Goal: Information Seeking & Learning: Learn about a topic

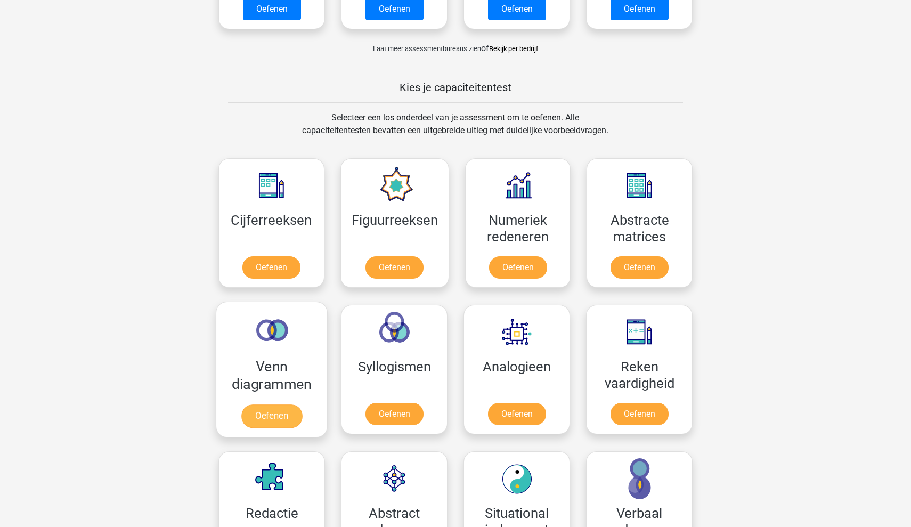
scroll to position [341, 0]
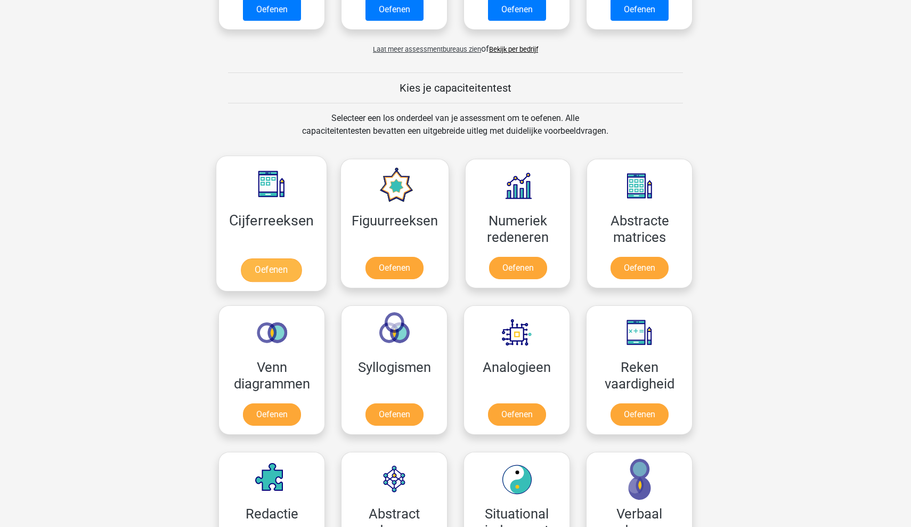
click at [280, 263] on link "Oefenen" at bounding box center [271, 269] width 61 height 23
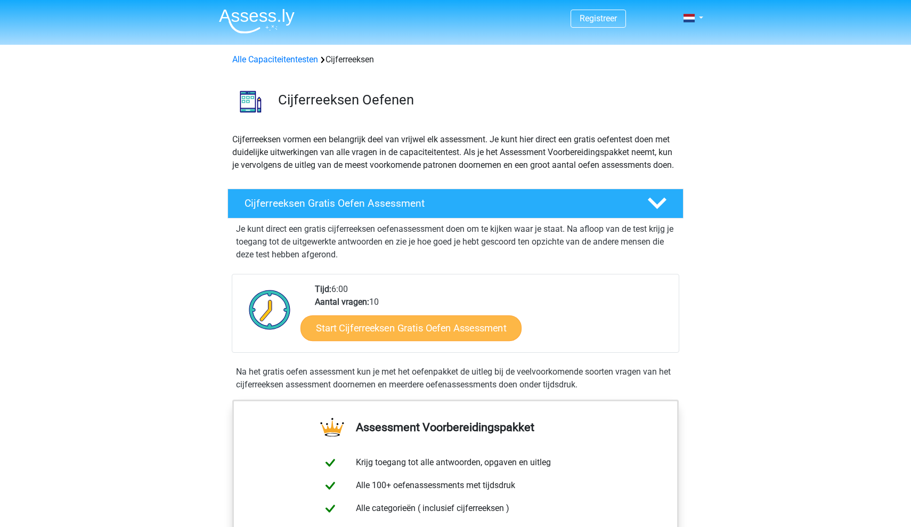
click at [389, 340] on link "Start Cijferreeksen Gratis Oefen Assessment" at bounding box center [411, 328] width 221 height 26
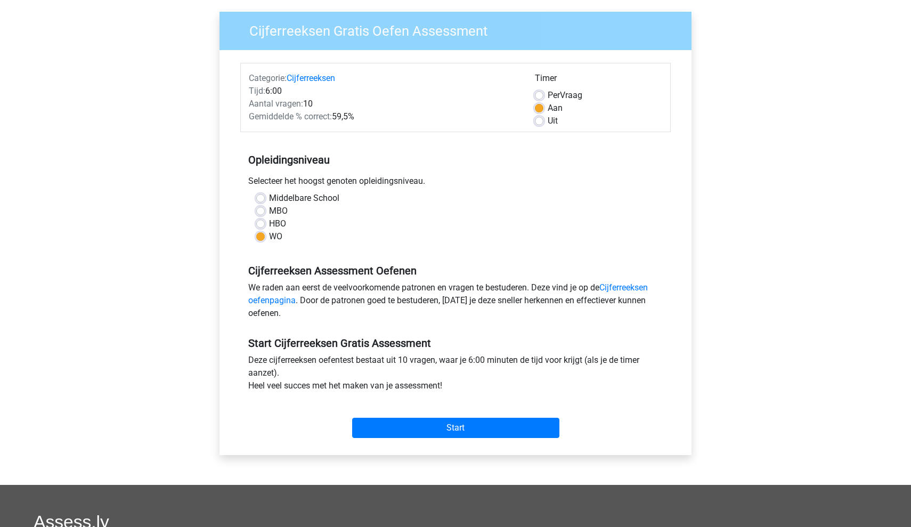
scroll to position [76, 0]
click at [428, 424] on input "Start" at bounding box center [455, 428] width 207 height 20
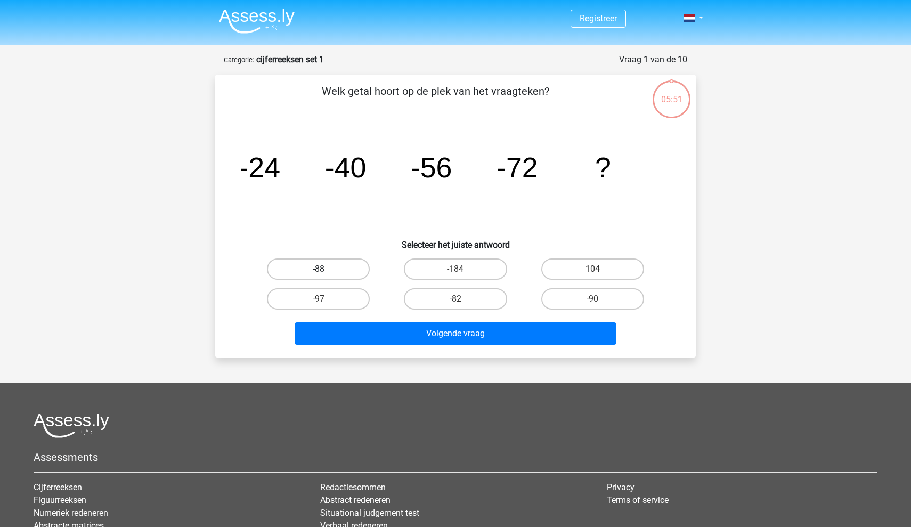
click at [340, 278] on label "-88" at bounding box center [318, 268] width 103 height 21
click at [326, 276] on input "-88" at bounding box center [322, 272] width 7 height 7
radio input "true"
click at [337, 273] on label "-88" at bounding box center [318, 268] width 103 height 21
click at [326, 273] on input "-88" at bounding box center [322, 272] width 7 height 7
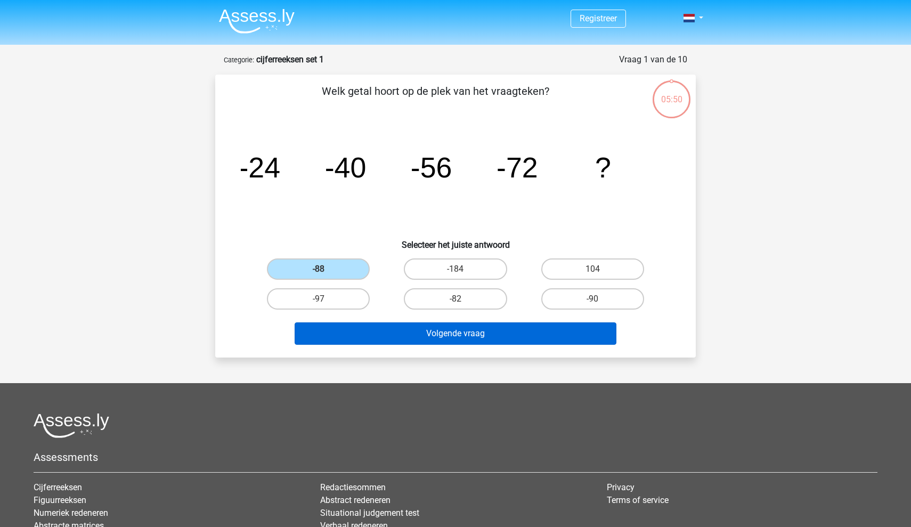
click at [394, 337] on button "Volgende vraag" at bounding box center [456, 333] width 322 height 22
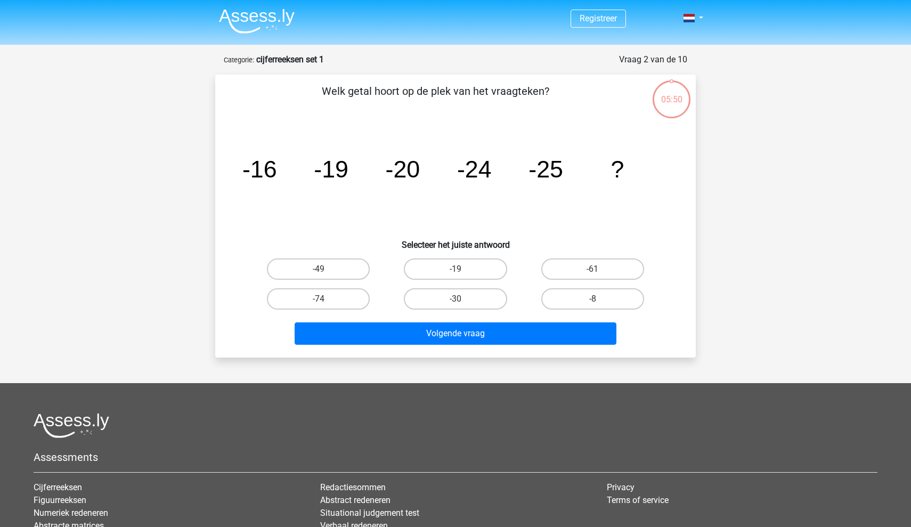
scroll to position [53, 0]
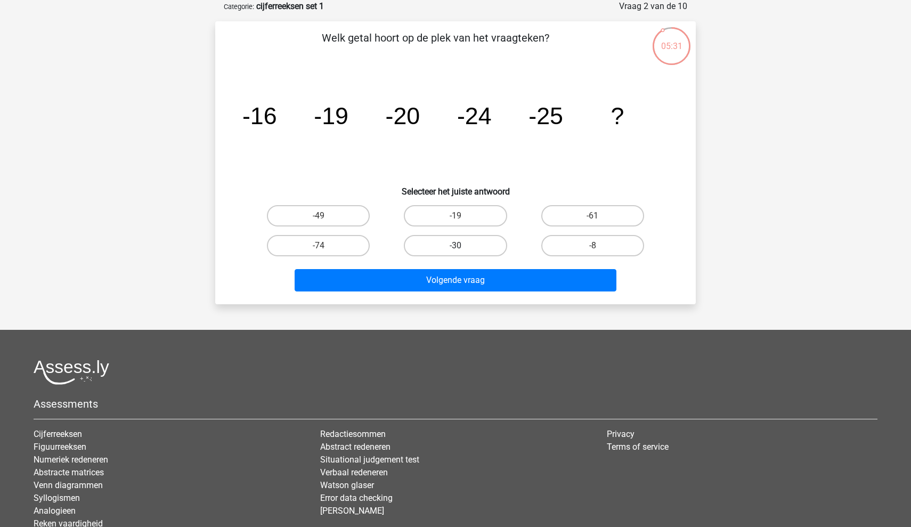
click at [484, 243] on label "-30" at bounding box center [455, 245] width 103 height 21
click at [463, 246] on input "-30" at bounding box center [459, 249] width 7 height 7
radio input "true"
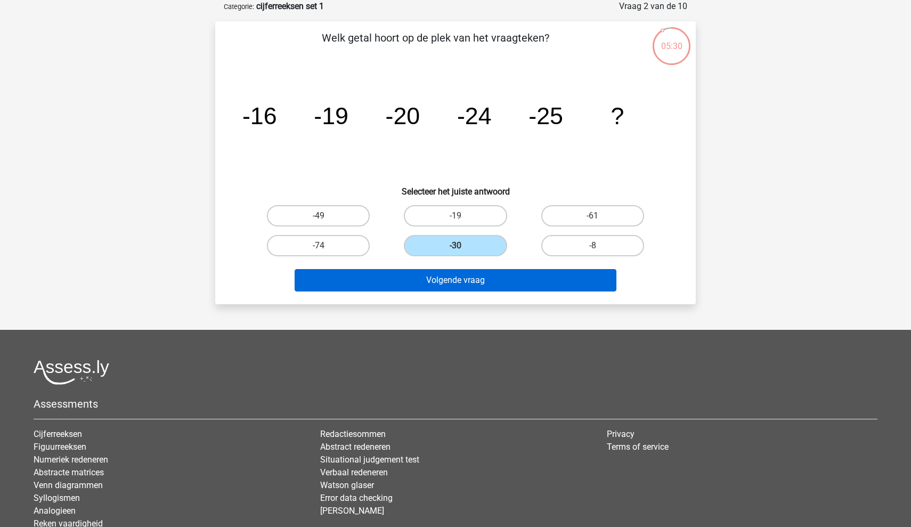
click at [470, 286] on button "Volgende vraag" at bounding box center [456, 280] width 322 height 22
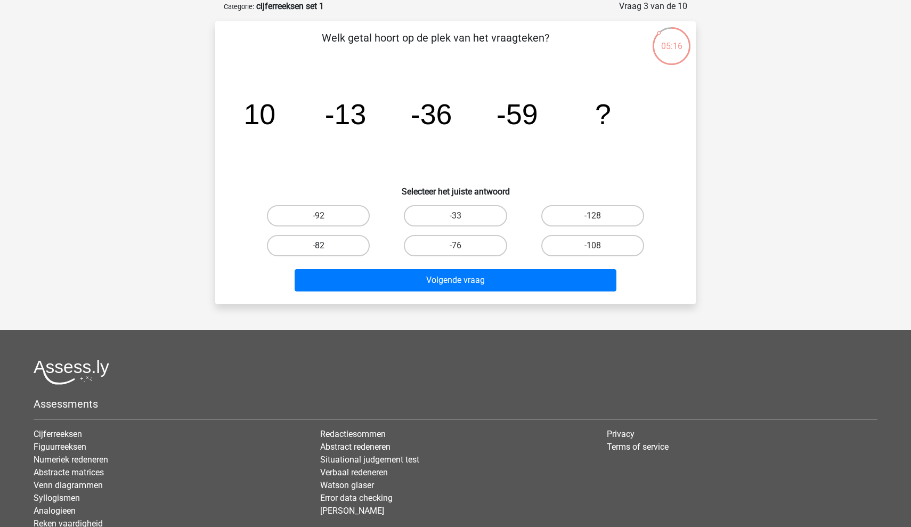
click at [356, 248] on label "-82" at bounding box center [318, 245] width 103 height 21
click at [326, 248] on input "-82" at bounding box center [322, 249] width 7 height 7
radio input "true"
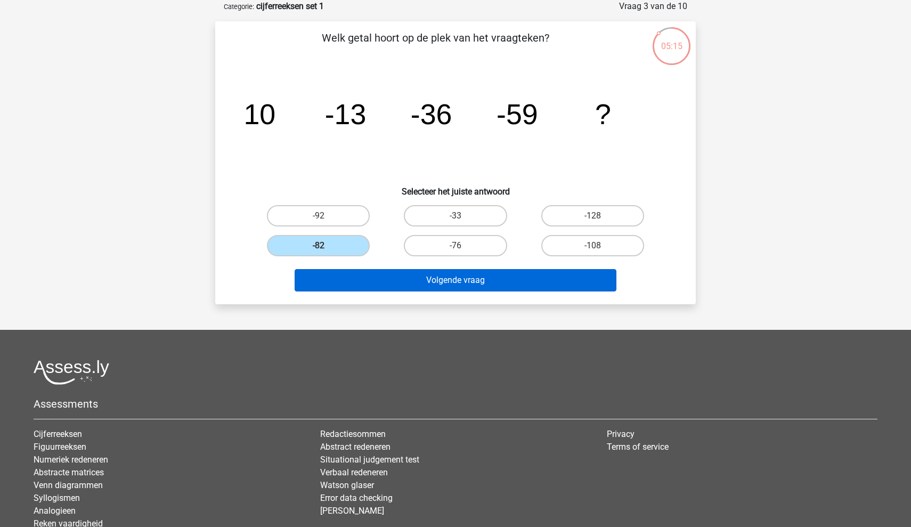
click at [387, 276] on button "Volgende vraag" at bounding box center [456, 280] width 322 height 22
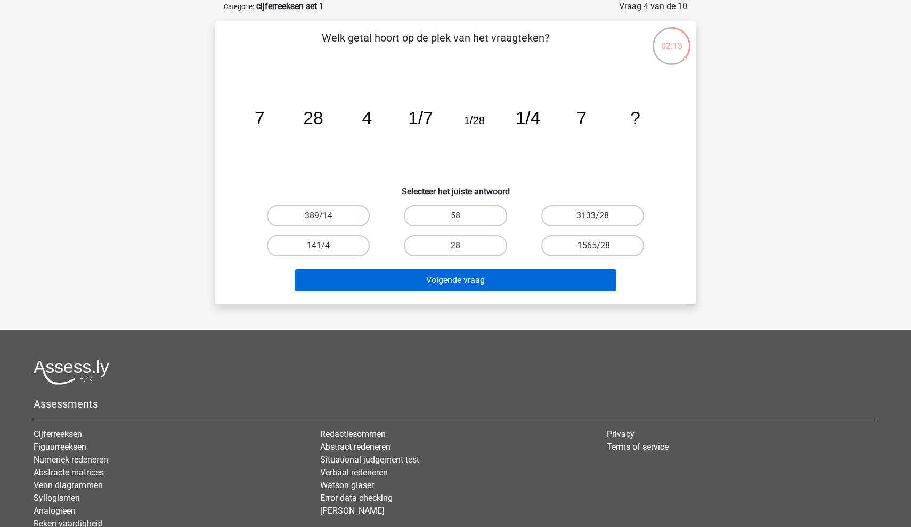
click at [579, 280] on button "Volgende vraag" at bounding box center [456, 280] width 322 height 22
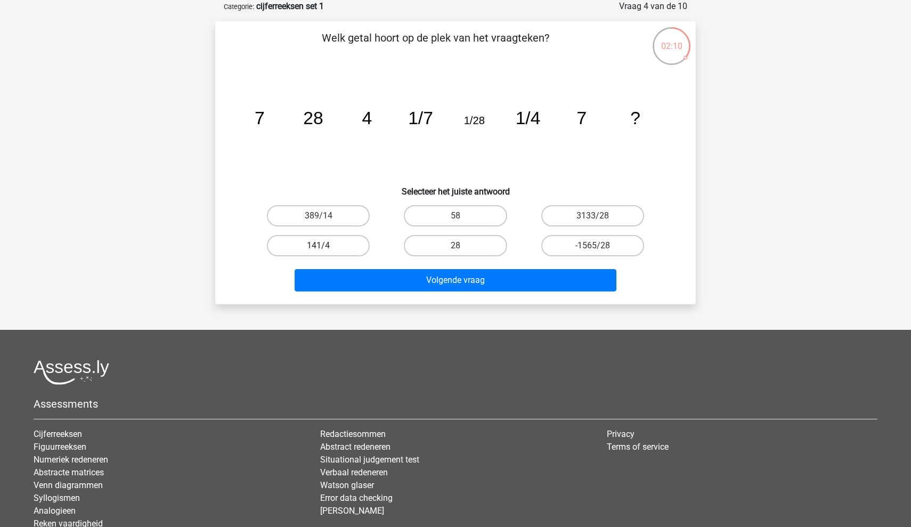
click at [342, 245] on label "141/4" at bounding box center [318, 245] width 103 height 21
click at [326, 246] on input "141/4" at bounding box center [322, 249] width 7 height 7
radio input "true"
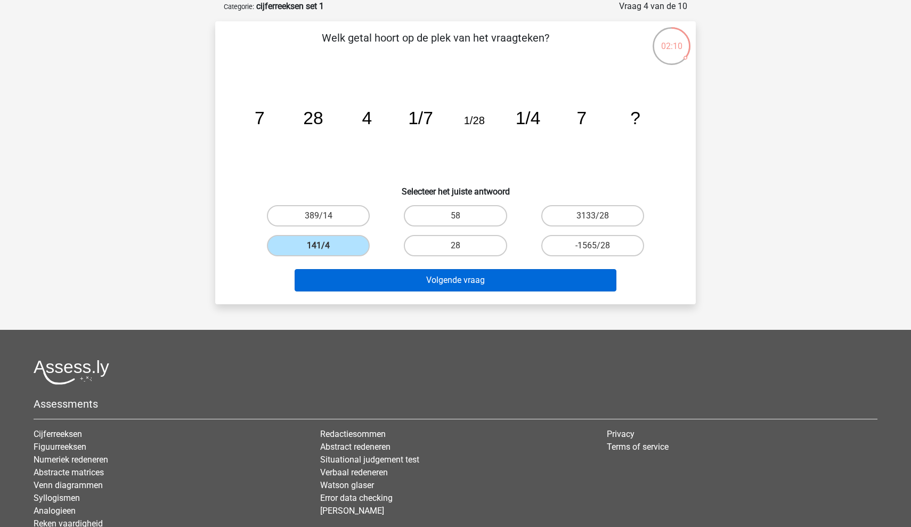
click at [418, 282] on button "Volgende vraag" at bounding box center [456, 280] width 322 height 22
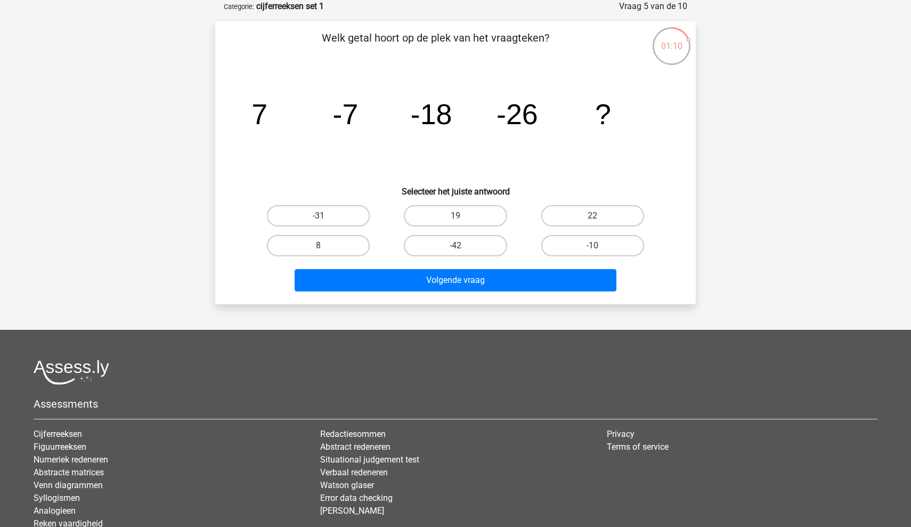
click at [326, 188] on h6 "Selecteer het juiste antwoord" at bounding box center [455, 187] width 447 height 19
click at [327, 205] on label "-31" at bounding box center [318, 215] width 103 height 21
click at [326, 216] on input "-31" at bounding box center [322, 219] width 7 height 7
radio input "true"
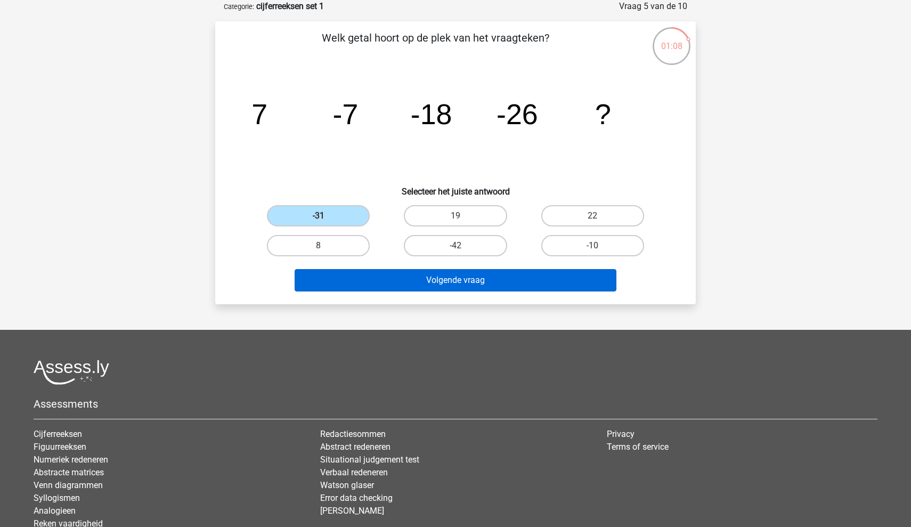
click at [382, 287] on button "Volgende vraag" at bounding box center [456, 280] width 322 height 22
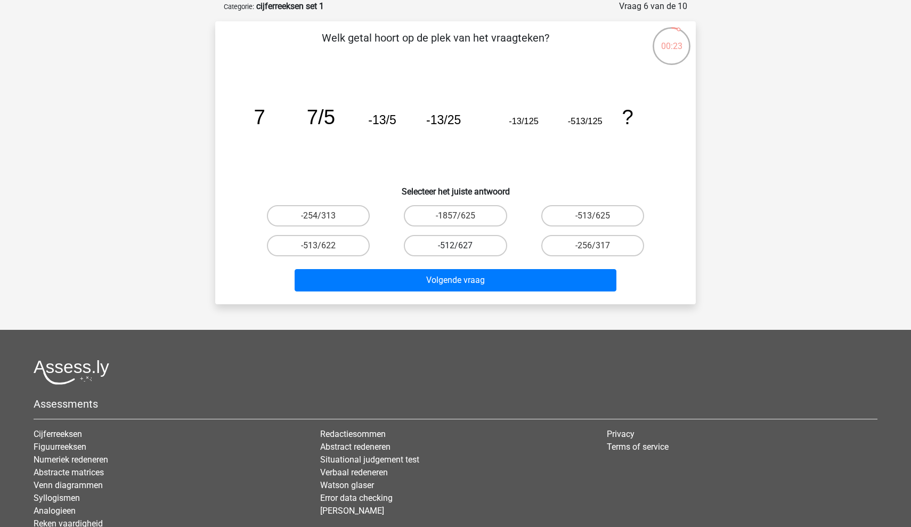
click at [432, 253] on label "-512/627" at bounding box center [455, 245] width 103 height 21
click at [456, 253] on input "-512/627" at bounding box center [459, 249] width 7 height 7
radio input "true"
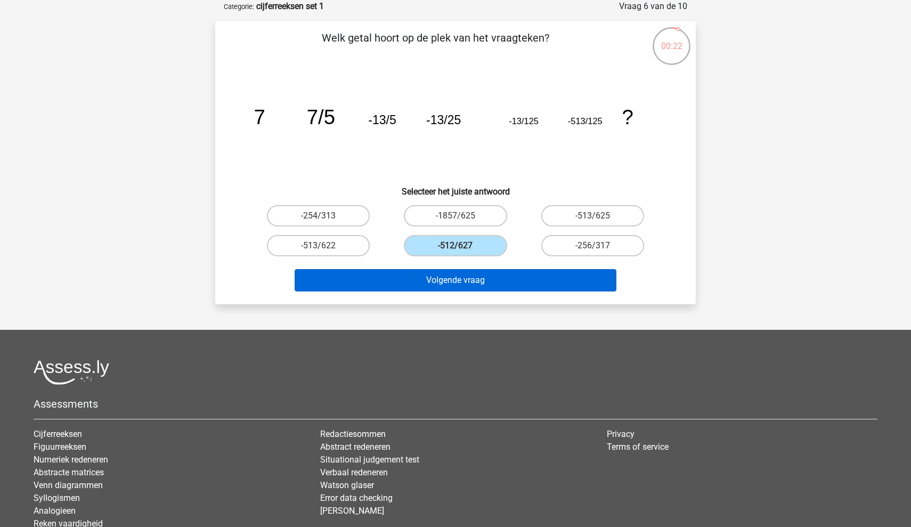
click at [433, 277] on button "Volgende vraag" at bounding box center [456, 280] width 322 height 22
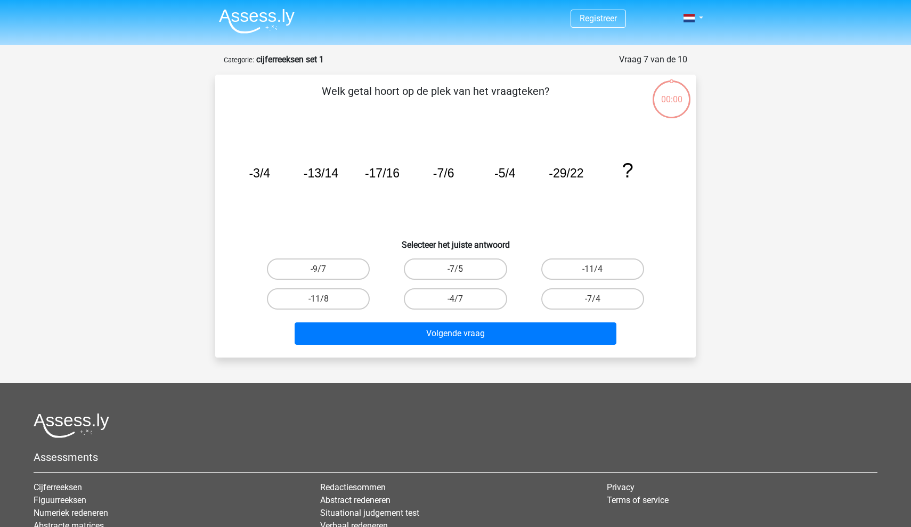
scroll to position [53, 0]
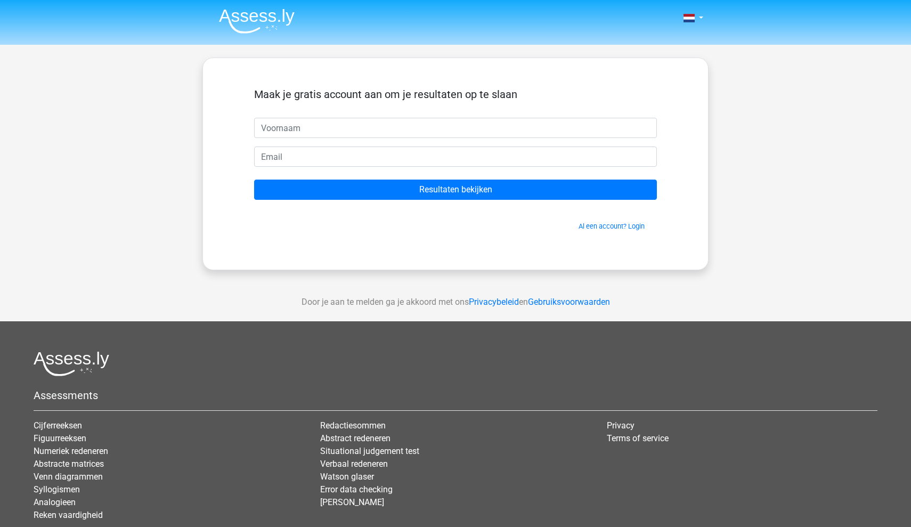
type input "n"
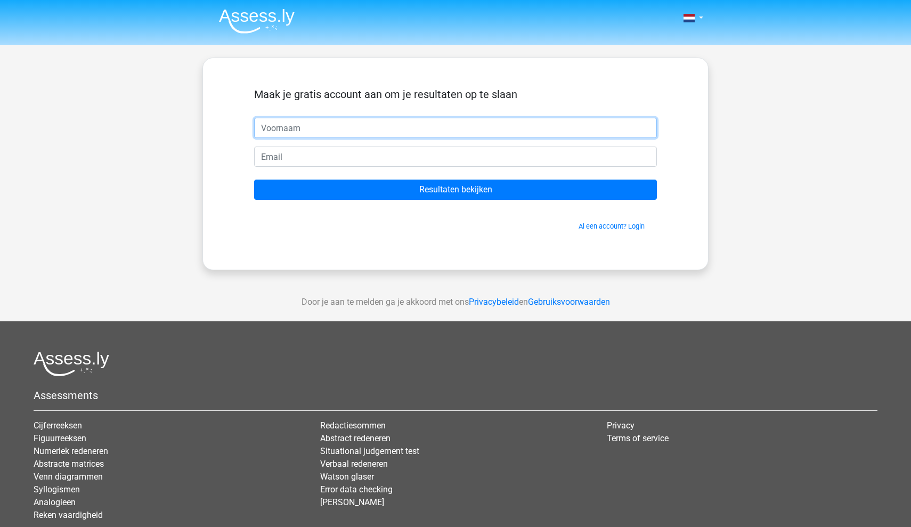
type input "[PERSON_NAME]"
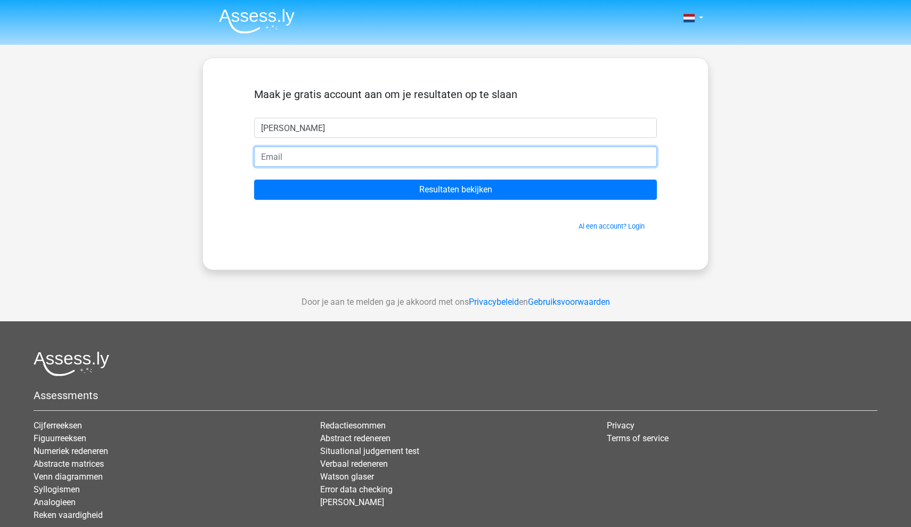
type input "[EMAIL_ADDRESS][DOMAIN_NAME]"
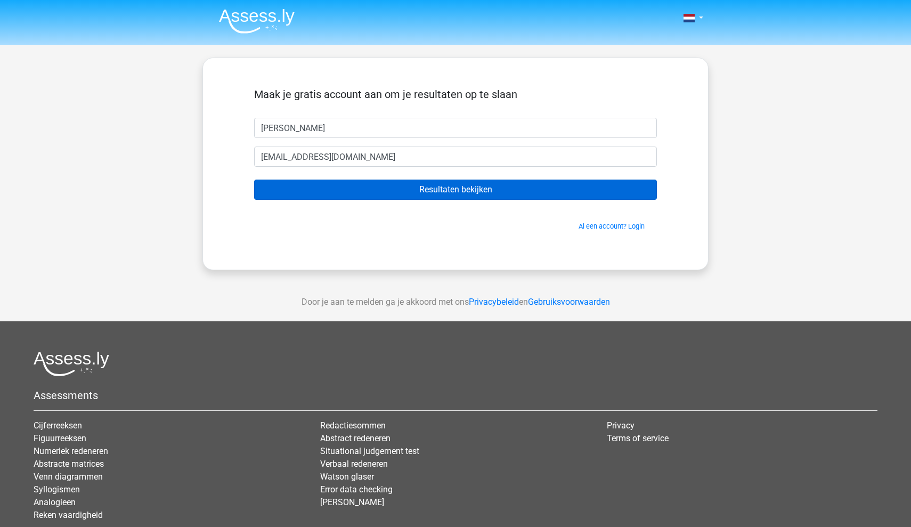
click at [408, 191] on input "Resultaten bekijken" at bounding box center [455, 190] width 403 height 20
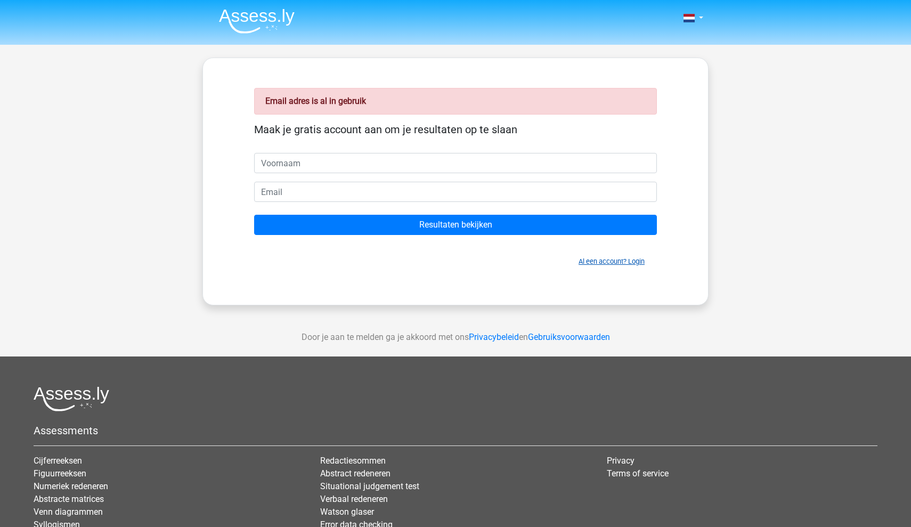
click at [592, 264] on link "Al een account? Login" at bounding box center [612, 261] width 66 height 8
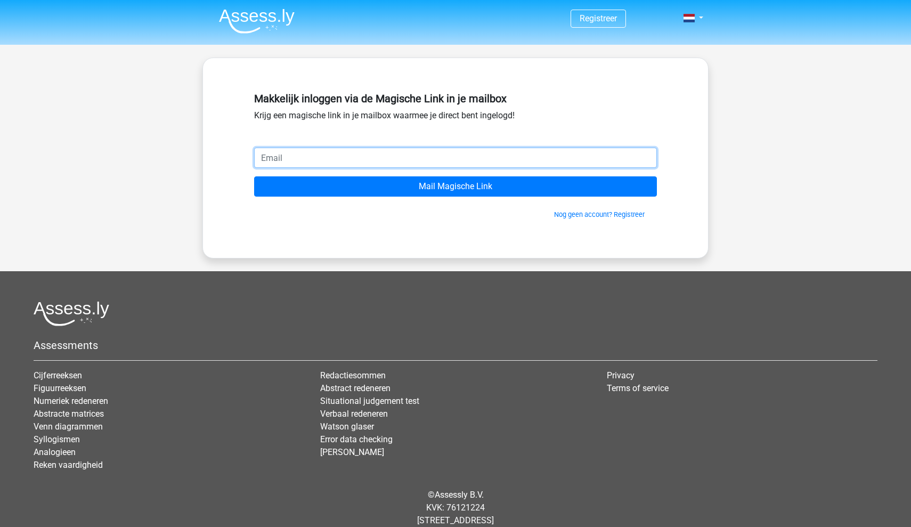
type input "[EMAIL_ADDRESS][DOMAIN_NAME]"
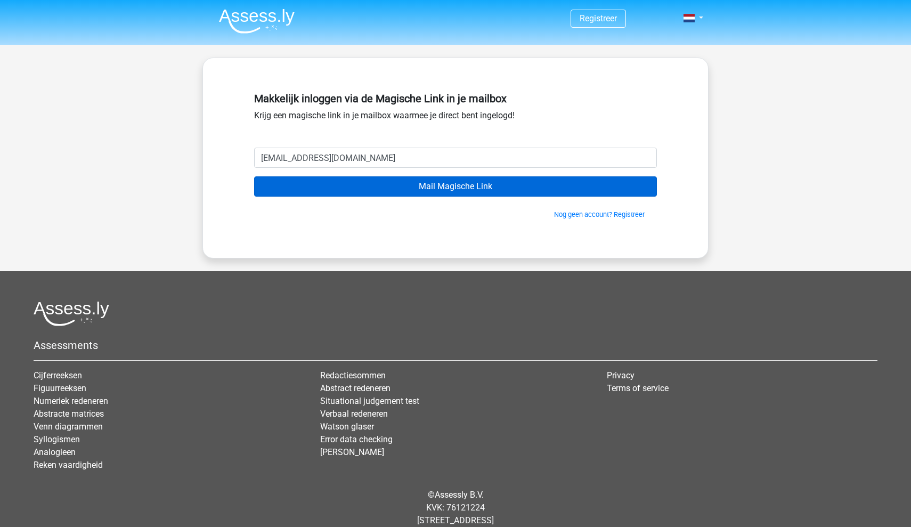
click at [376, 189] on input "Mail Magische Link" at bounding box center [455, 186] width 403 height 20
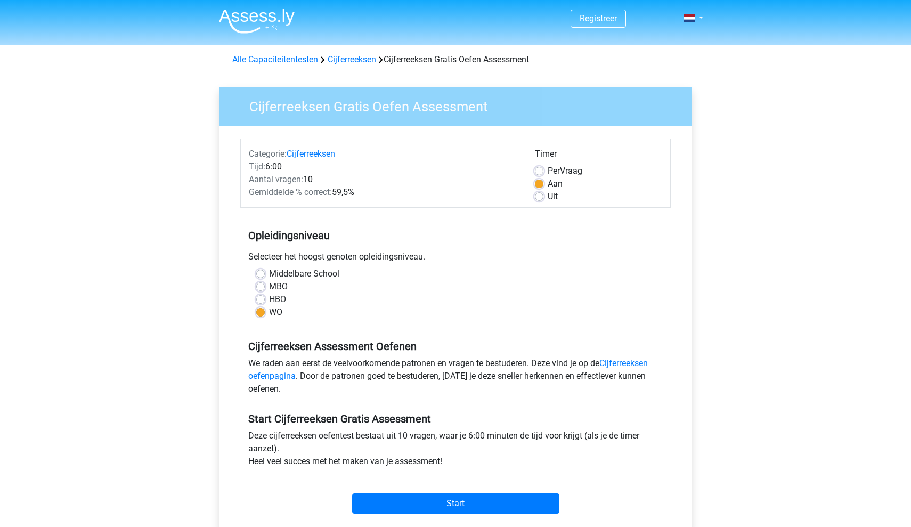
scroll to position [76, 0]
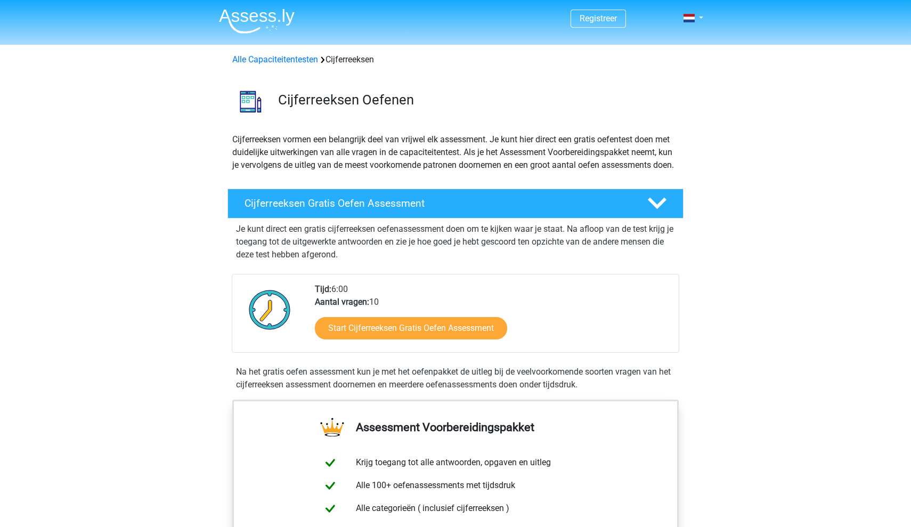
scroll to position [-1, 0]
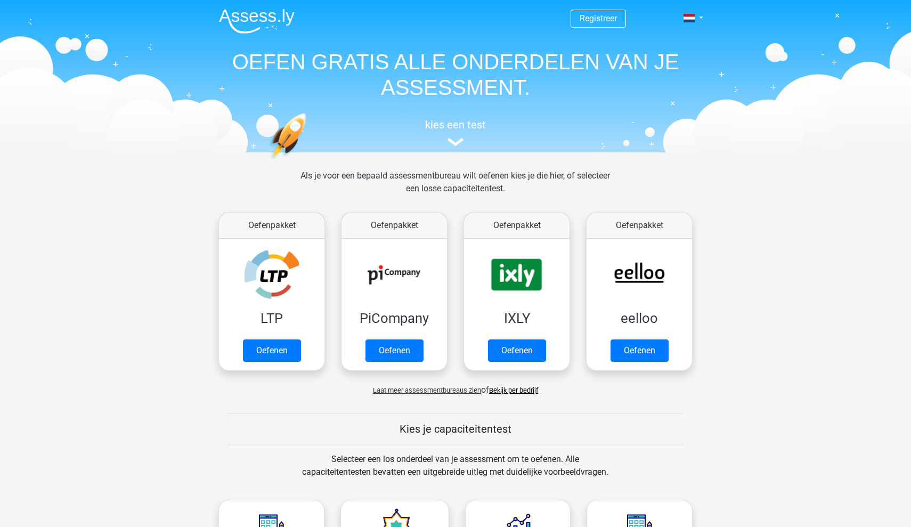
scroll to position [341, 0]
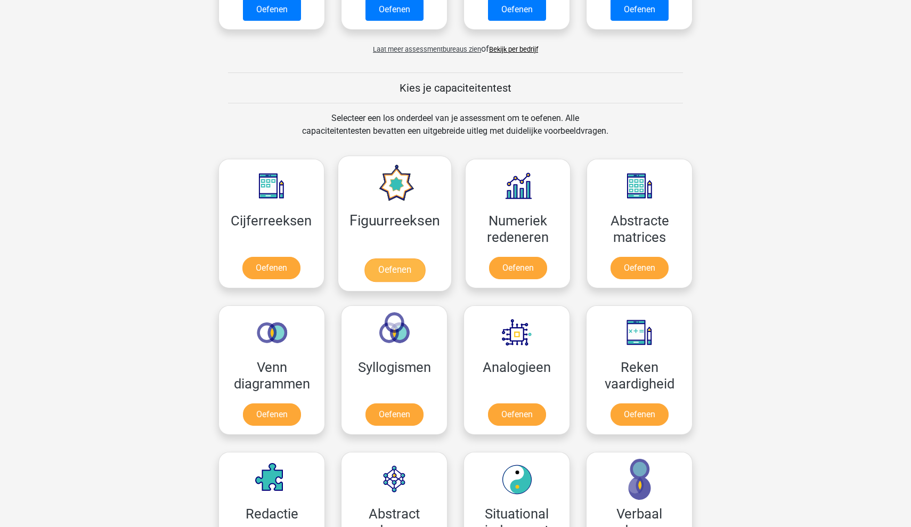
click at [404, 272] on link "Oefenen" at bounding box center [394, 269] width 61 height 23
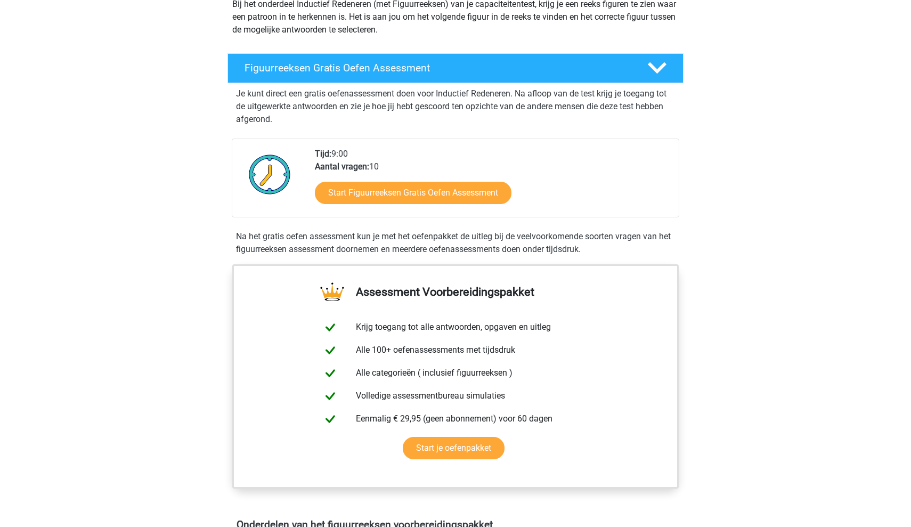
scroll to position [136, 0]
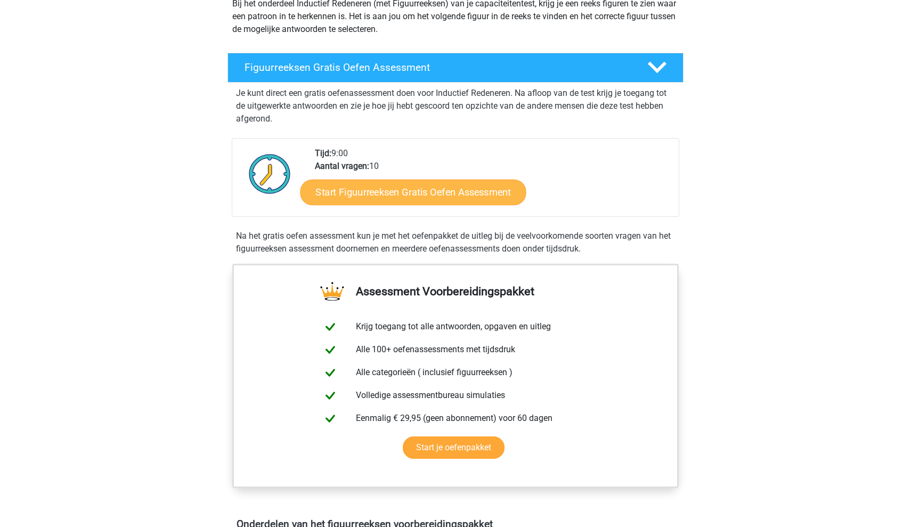
click at [390, 194] on link "Start Figuurreeksen Gratis Oefen Assessment" at bounding box center [414, 192] width 226 height 26
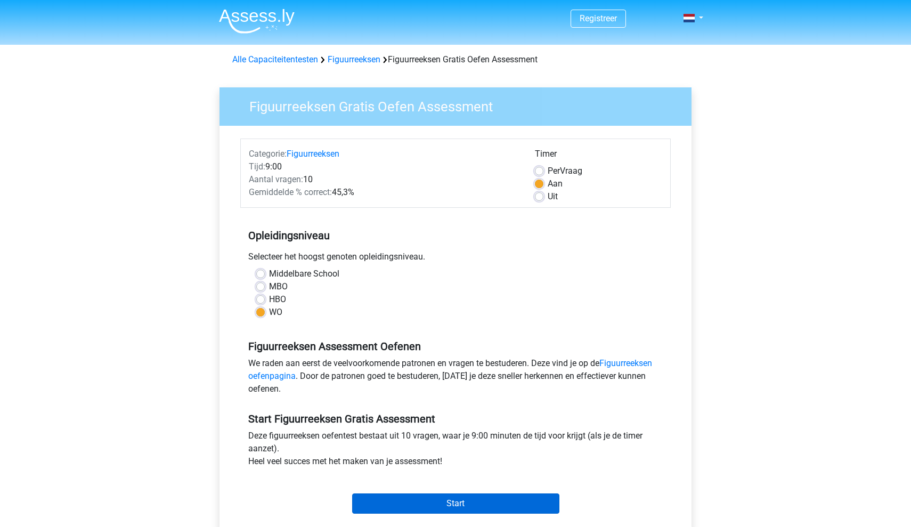
click at [434, 504] on input "Start" at bounding box center [455, 504] width 207 height 20
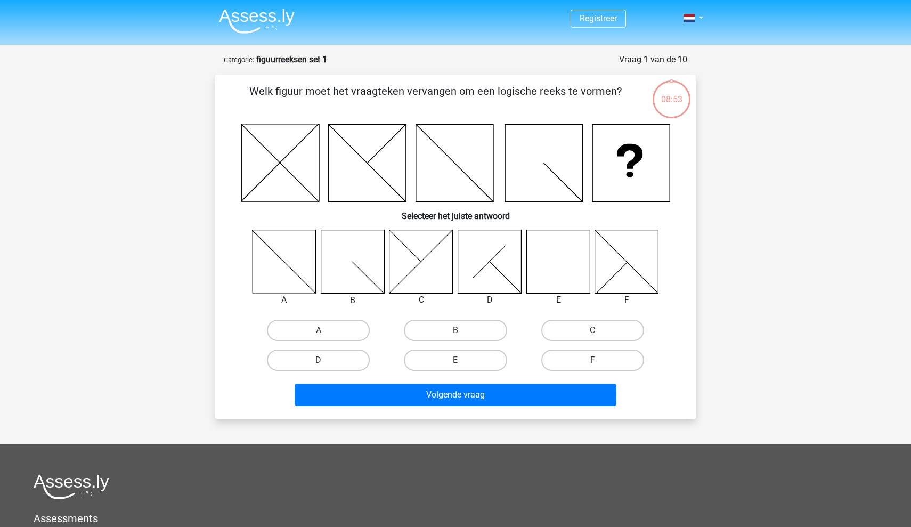
click at [556, 274] on icon at bounding box center [558, 261] width 63 height 63
click at [475, 362] on label "E" at bounding box center [455, 360] width 103 height 21
click at [463, 362] on input "E" at bounding box center [459, 363] width 7 height 7
radio input "true"
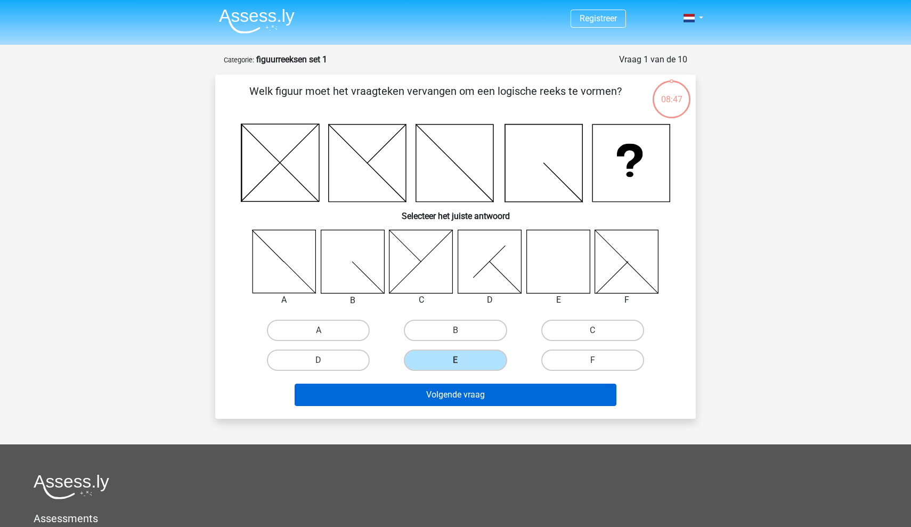
click at [488, 395] on button "Volgende vraag" at bounding box center [456, 395] width 322 height 22
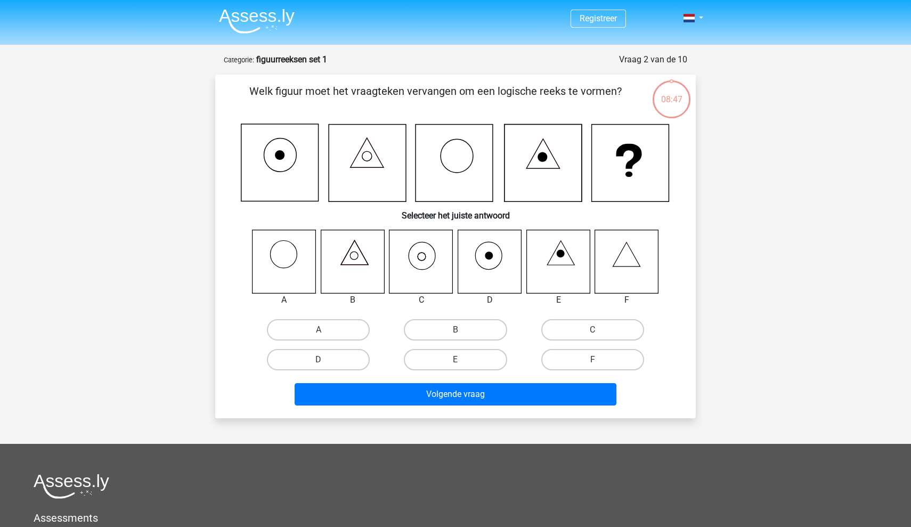
scroll to position [53, 0]
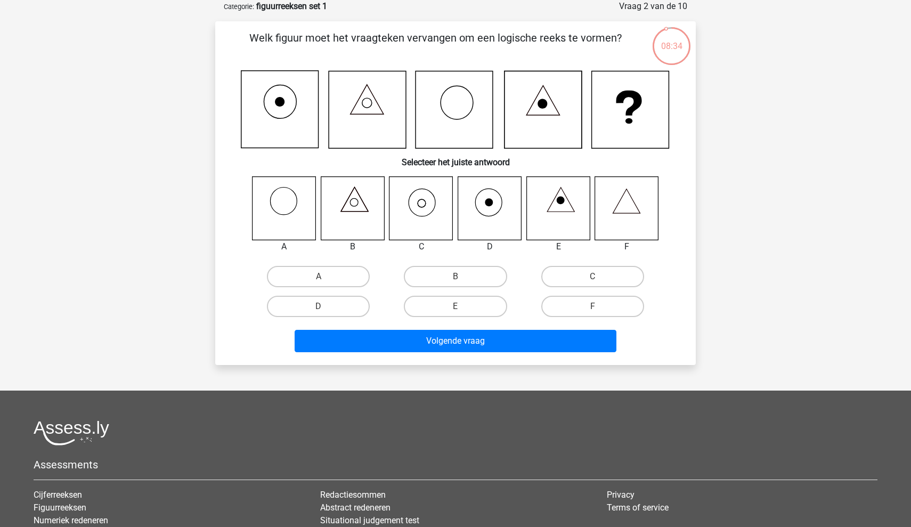
click at [418, 213] on icon at bounding box center [421, 207] width 63 height 63
click at [559, 277] on label "C" at bounding box center [593, 276] width 103 height 21
click at [593, 277] on input "C" at bounding box center [596, 280] width 7 height 7
radio input "true"
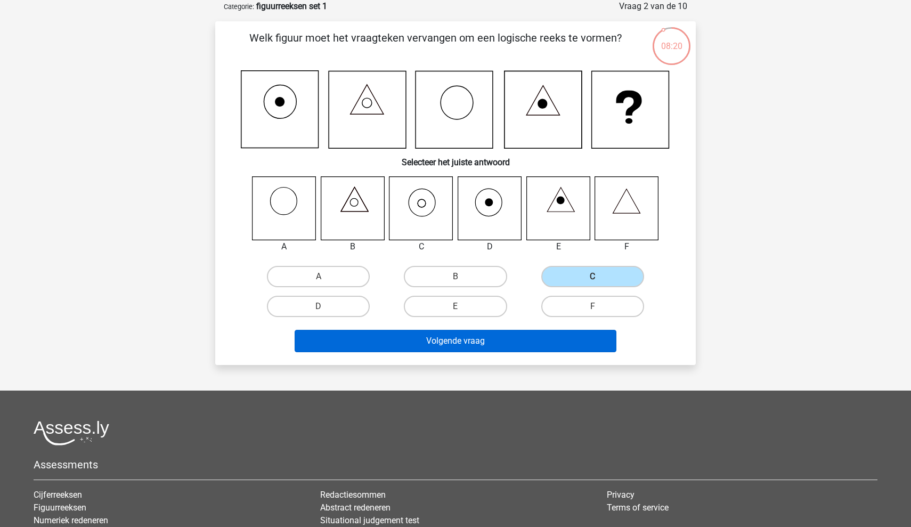
click at [519, 340] on button "Volgende vraag" at bounding box center [456, 341] width 322 height 22
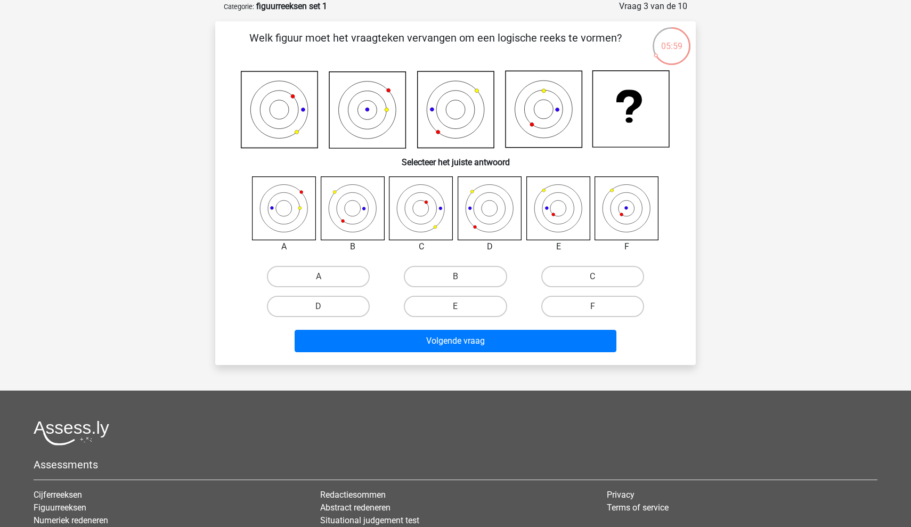
click at [575, 208] on icon at bounding box center [558, 207] width 63 height 63
click at [445, 308] on label "E" at bounding box center [455, 306] width 103 height 21
click at [456, 308] on input "E" at bounding box center [459, 309] width 7 height 7
radio input "true"
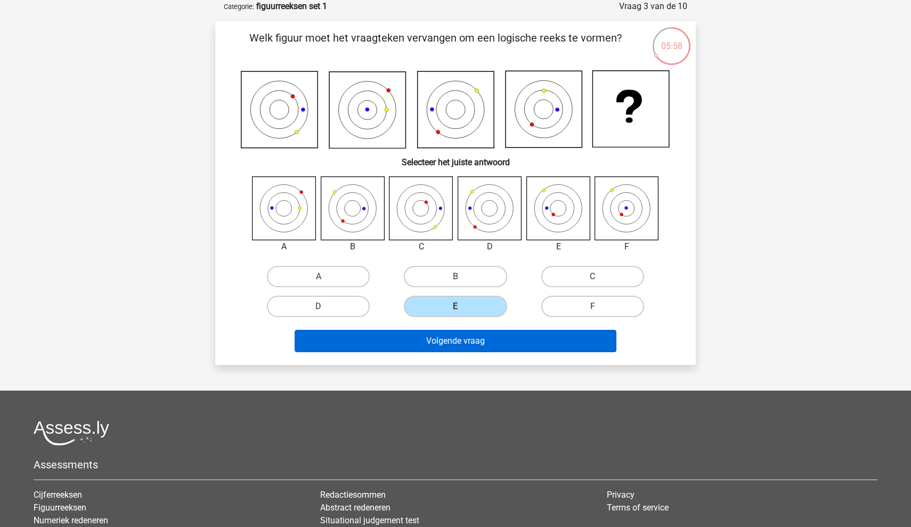
click at [452, 337] on button "Volgende vraag" at bounding box center [456, 341] width 322 height 22
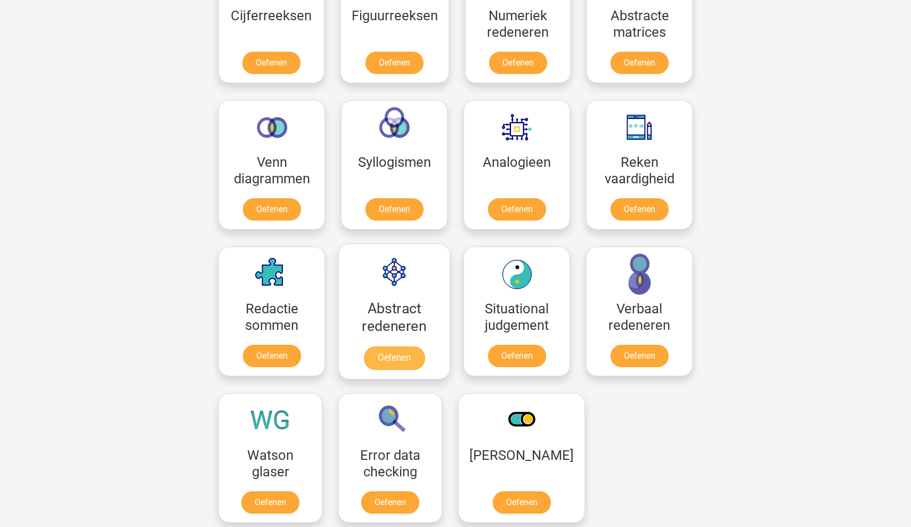
scroll to position [546, 0]
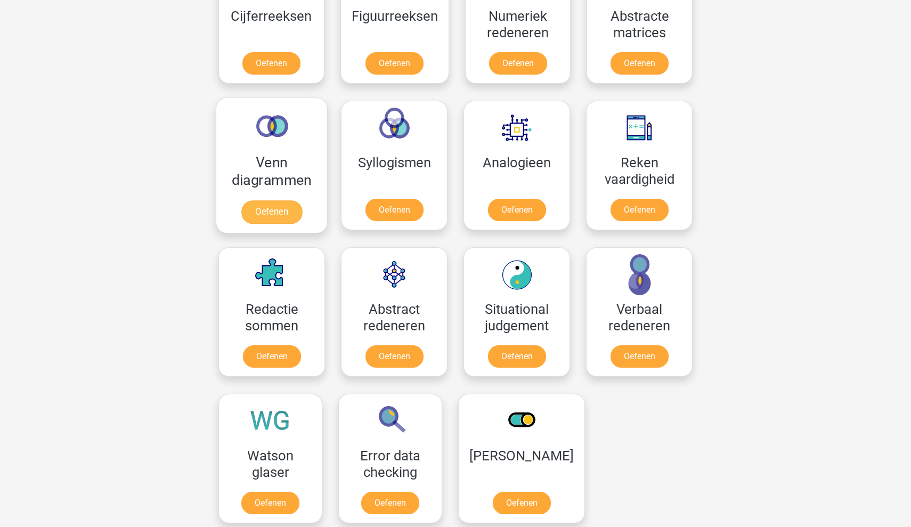
click at [285, 217] on link "Oefenen" at bounding box center [271, 211] width 61 height 23
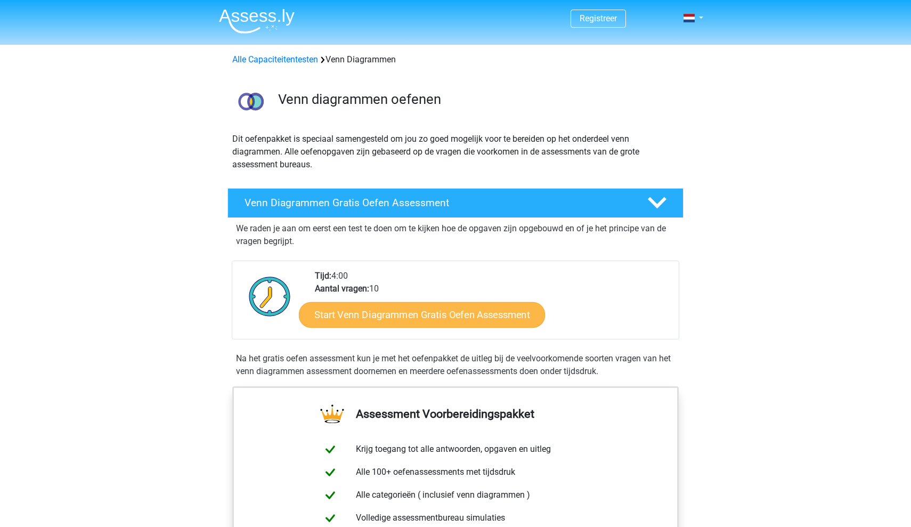
click at [374, 318] on link "Start Venn Diagrammen Gratis Oefen Assessment" at bounding box center [422, 315] width 246 height 26
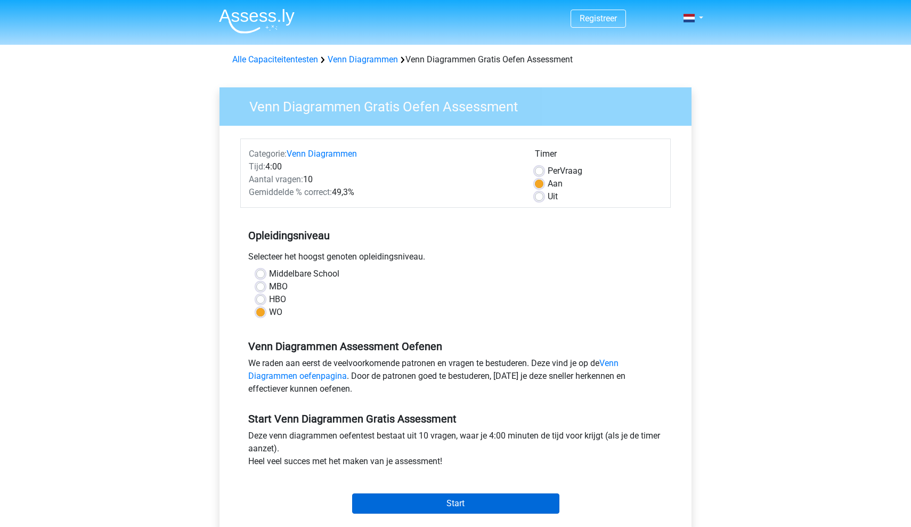
click at [399, 499] on input "Start" at bounding box center [455, 504] width 207 height 20
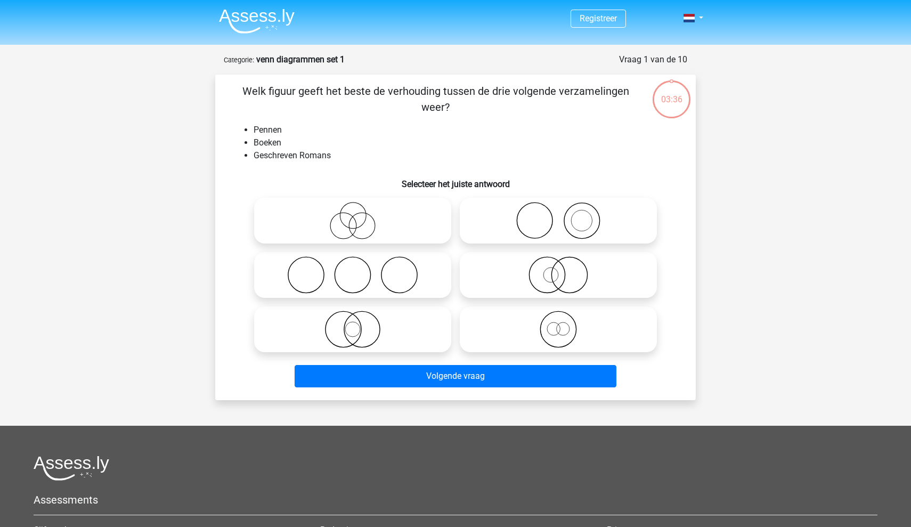
click at [529, 231] on icon at bounding box center [558, 220] width 189 height 37
click at [559, 215] on input "radio" at bounding box center [562, 211] width 7 height 7
radio input "true"
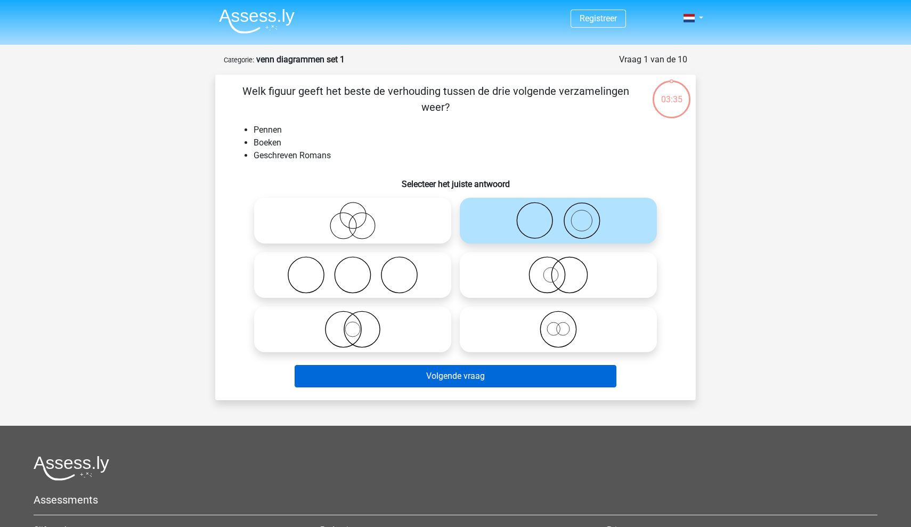
click at [515, 377] on button "Volgende vraag" at bounding box center [456, 376] width 322 height 22
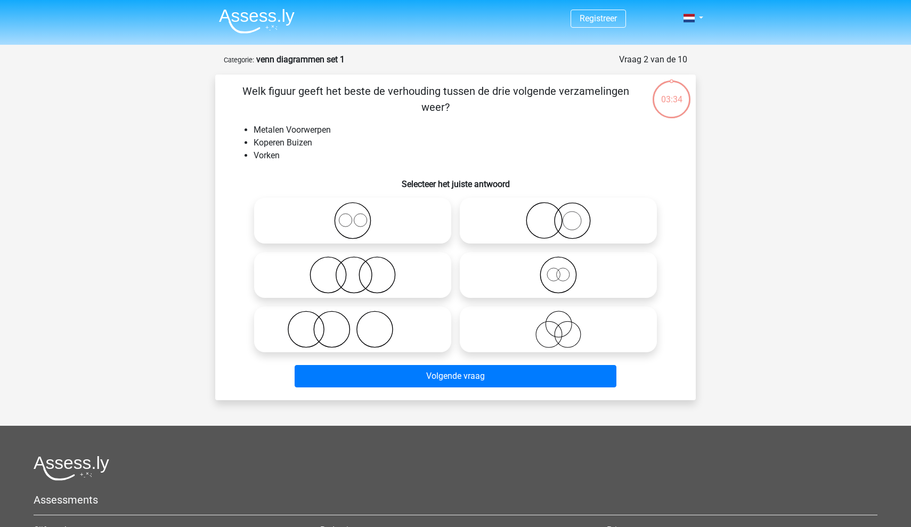
scroll to position [53, 0]
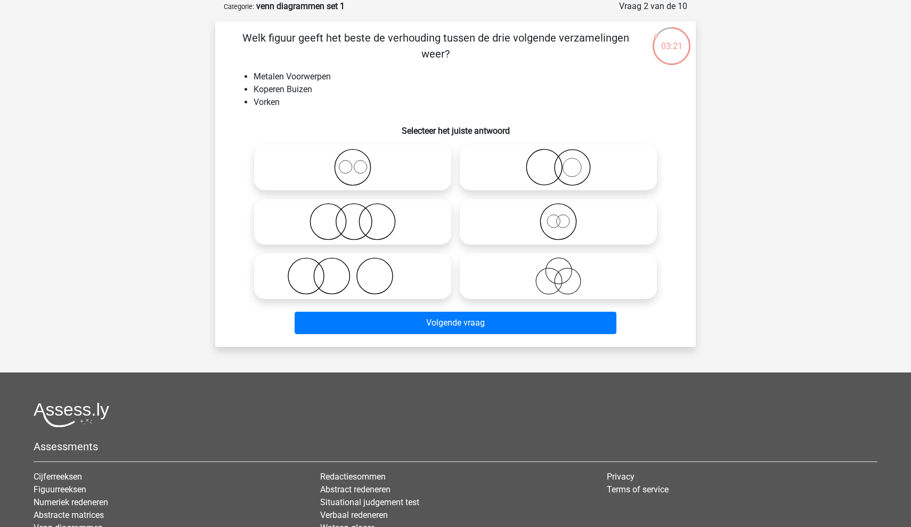
click at [391, 172] on icon at bounding box center [352, 167] width 189 height 37
click at [360, 162] on input "radio" at bounding box center [356, 158] width 7 height 7
radio input "true"
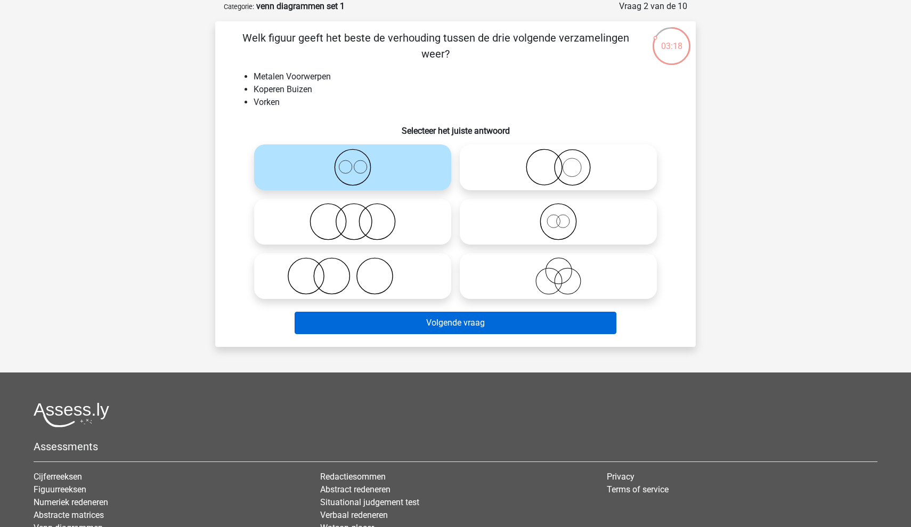
click at [448, 321] on button "Volgende vraag" at bounding box center [456, 323] width 322 height 22
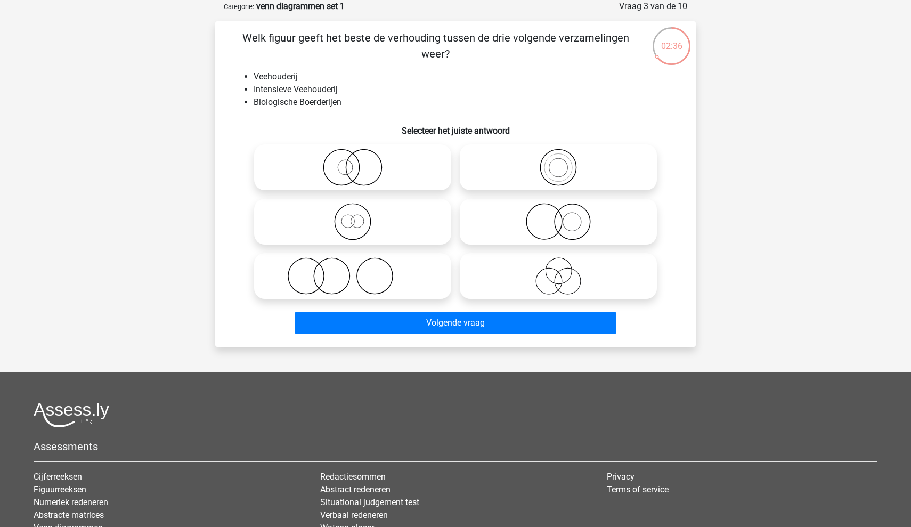
click at [381, 184] on icon at bounding box center [352, 167] width 189 height 37
click at [360, 162] on input "radio" at bounding box center [356, 158] width 7 height 7
radio input "true"
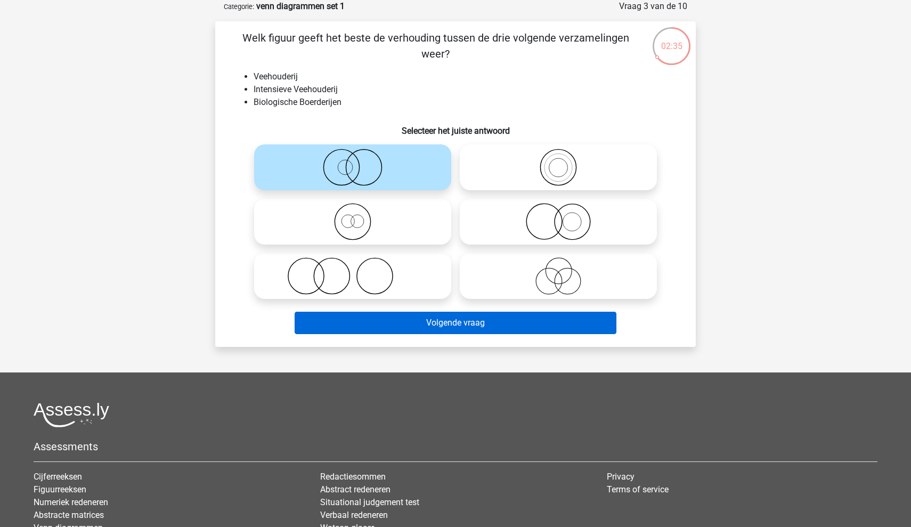
click at [455, 317] on button "Volgende vraag" at bounding box center [456, 323] width 322 height 22
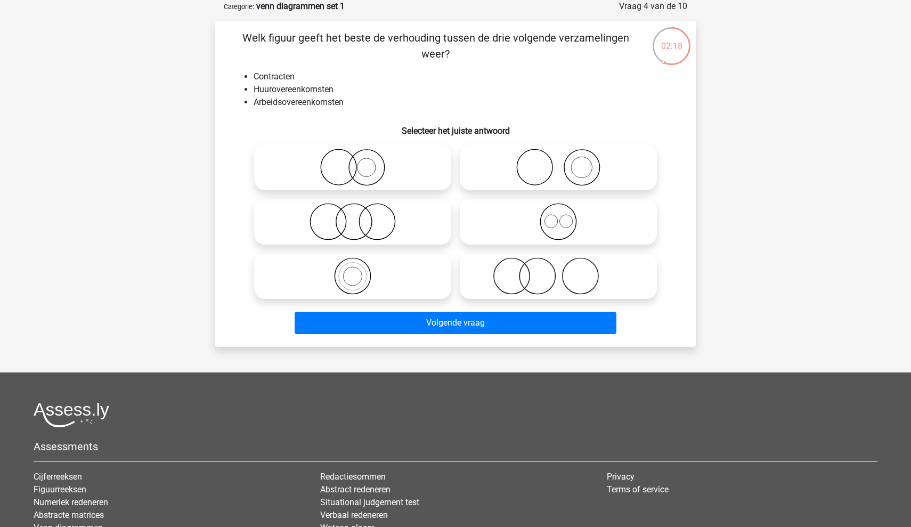
click at [543, 220] on icon at bounding box center [558, 221] width 189 height 37
click at [559, 216] on input "radio" at bounding box center [562, 212] width 7 height 7
radio input "true"
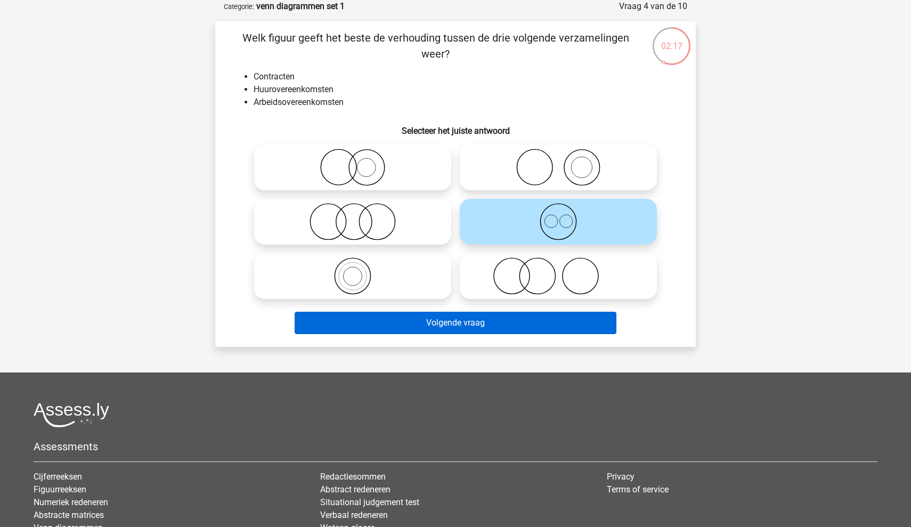
click at [498, 319] on button "Volgende vraag" at bounding box center [456, 323] width 322 height 22
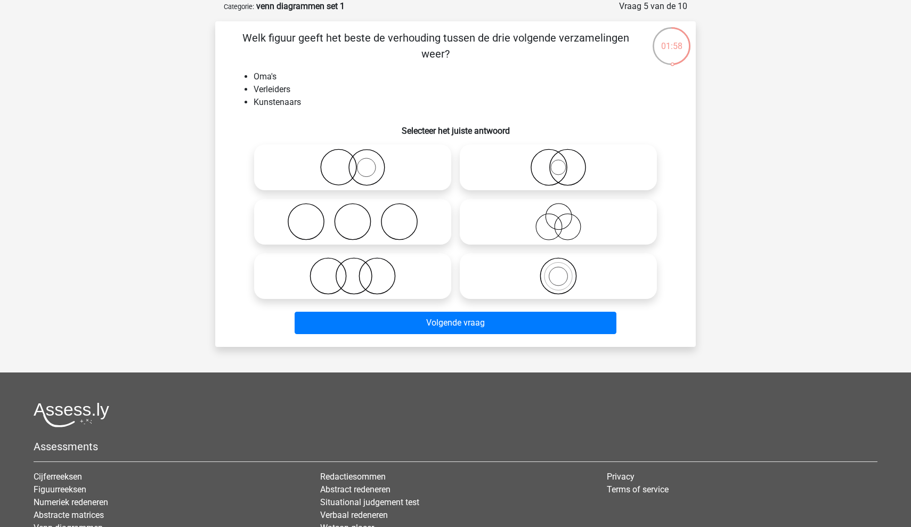
click at [540, 230] on icon at bounding box center [558, 221] width 189 height 37
click at [559, 216] on input "radio" at bounding box center [562, 212] width 7 height 7
radio input "true"
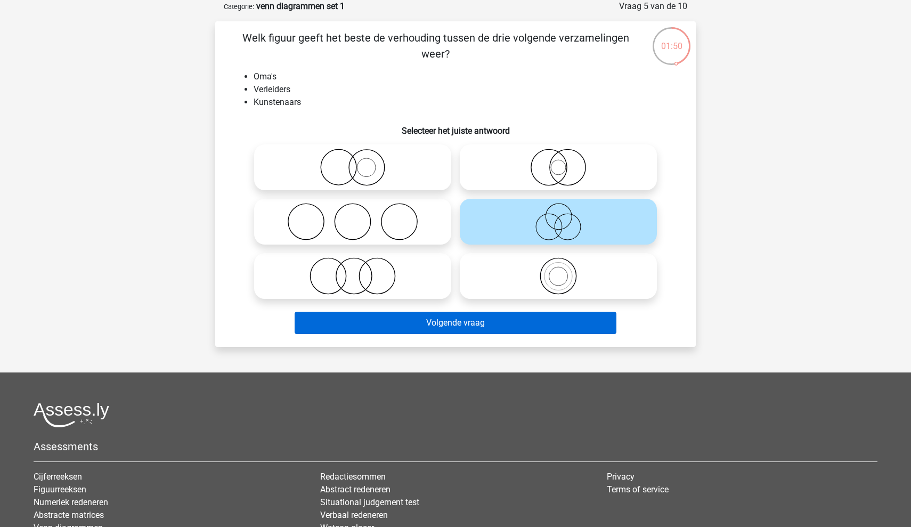
click at [540, 318] on button "Volgende vraag" at bounding box center [456, 323] width 322 height 22
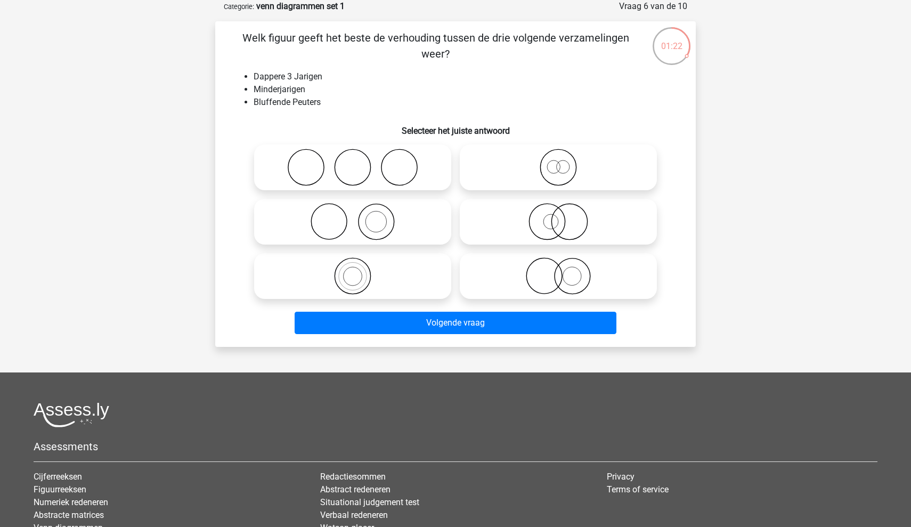
click at [561, 152] on icon at bounding box center [558, 167] width 189 height 37
click at [561, 155] on input "radio" at bounding box center [562, 158] width 7 height 7
radio input "true"
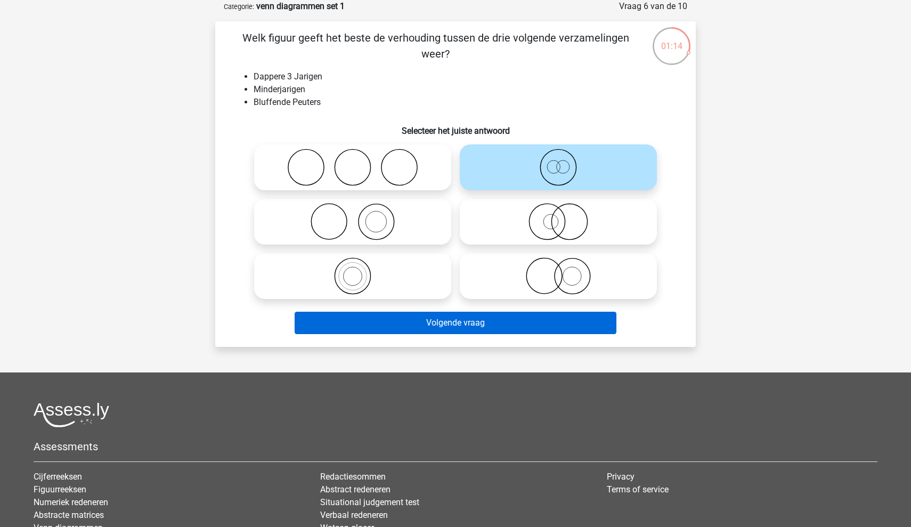
click at [470, 327] on button "Volgende vraag" at bounding box center [456, 323] width 322 height 22
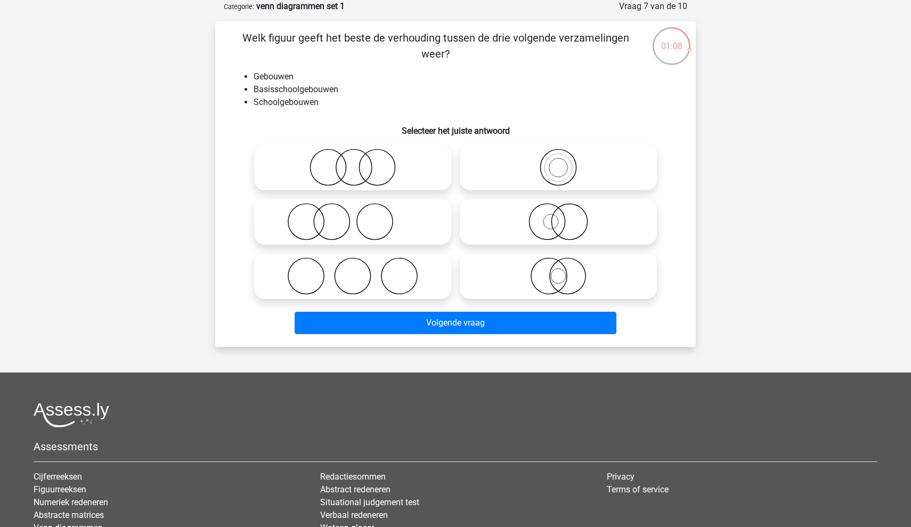
click at [552, 180] on circle at bounding box center [559, 168] width 28 height 28
click at [559, 162] on input "radio" at bounding box center [562, 158] width 7 height 7
radio input "true"
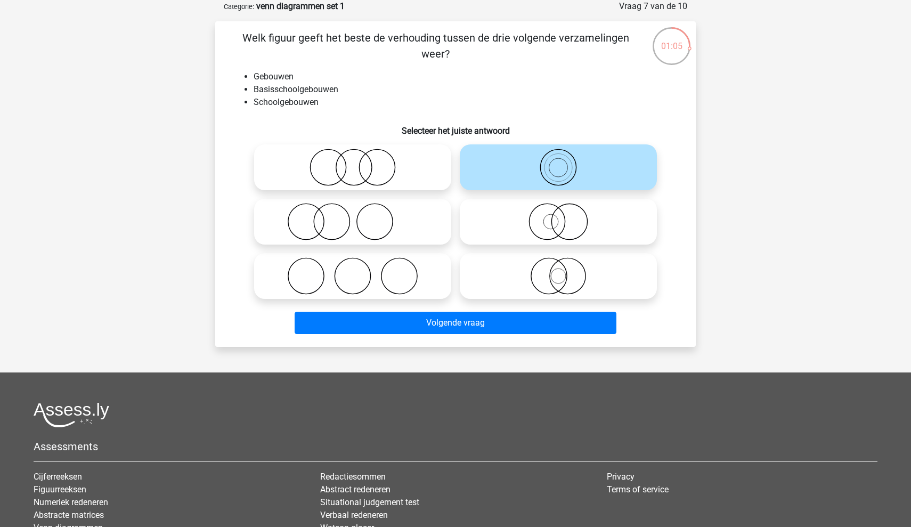
click at [446, 353] on div "Registreer Nederlands English" at bounding box center [455, 300] width 911 height 707
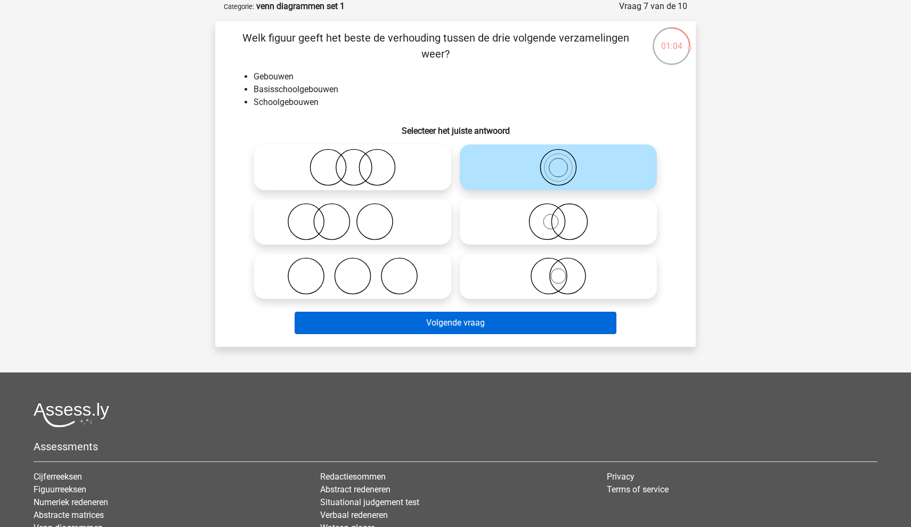
click at [449, 330] on button "Volgende vraag" at bounding box center [456, 323] width 322 height 22
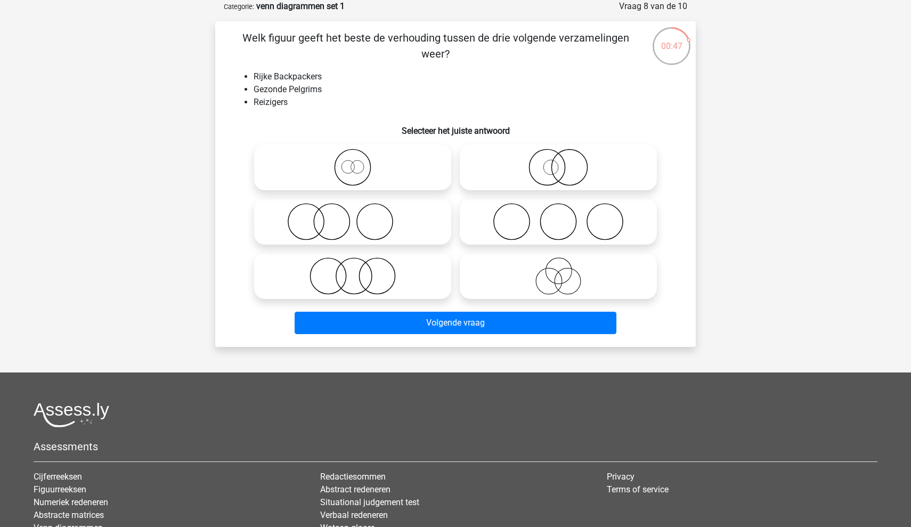
click at [394, 169] on icon at bounding box center [352, 167] width 189 height 37
click at [360, 162] on input "radio" at bounding box center [356, 158] width 7 height 7
radio input "true"
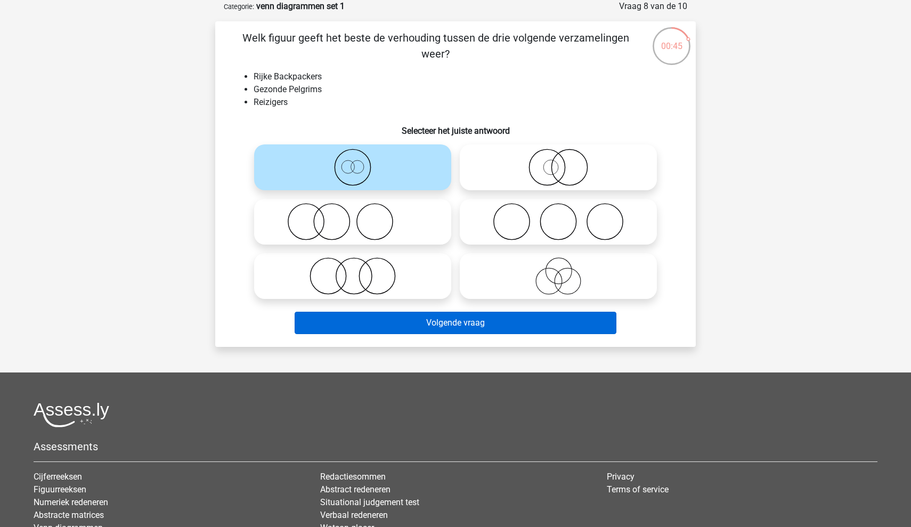
click at [427, 325] on button "Volgende vraag" at bounding box center [456, 323] width 322 height 22
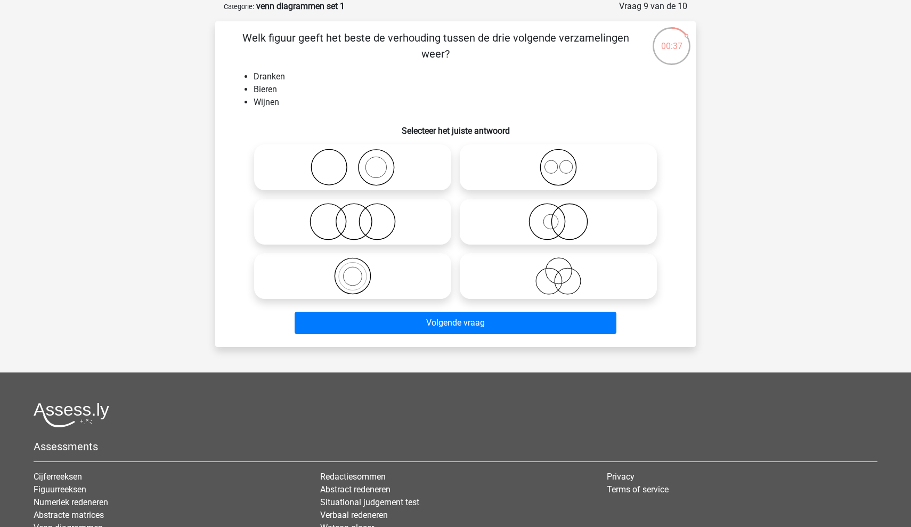
click at [538, 166] on icon at bounding box center [558, 167] width 189 height 37
click at [559, 162] on input "radio" at bounding box center [562, 158] width 7 height 7
radio input "true"
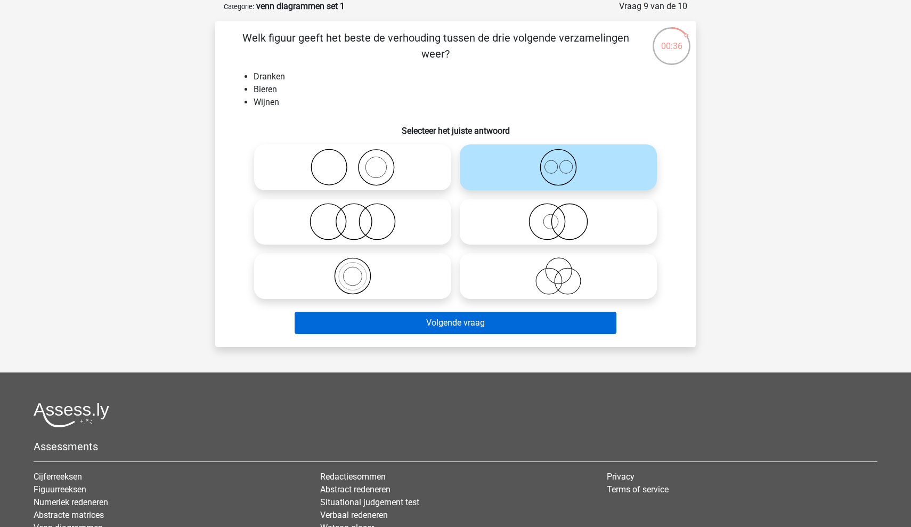
click at [459, 324] on button "Volgende vraag" at bounding box center [456, 323] width 322 height 22
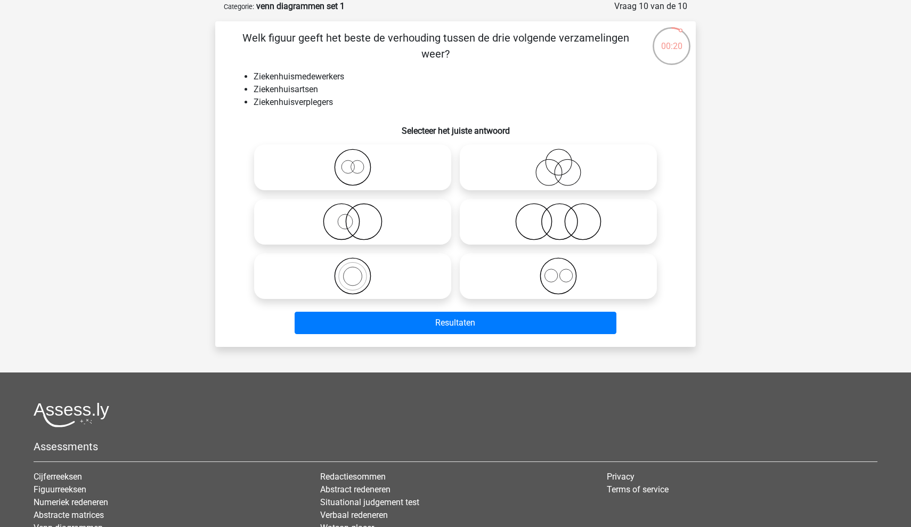
click at [522, 282] on icon at bounding box center [558, 275] width 189 height 37
click at [559, 271] on input "radio" at bounding box center [562, 267] width 7 height 7
radio input "true"
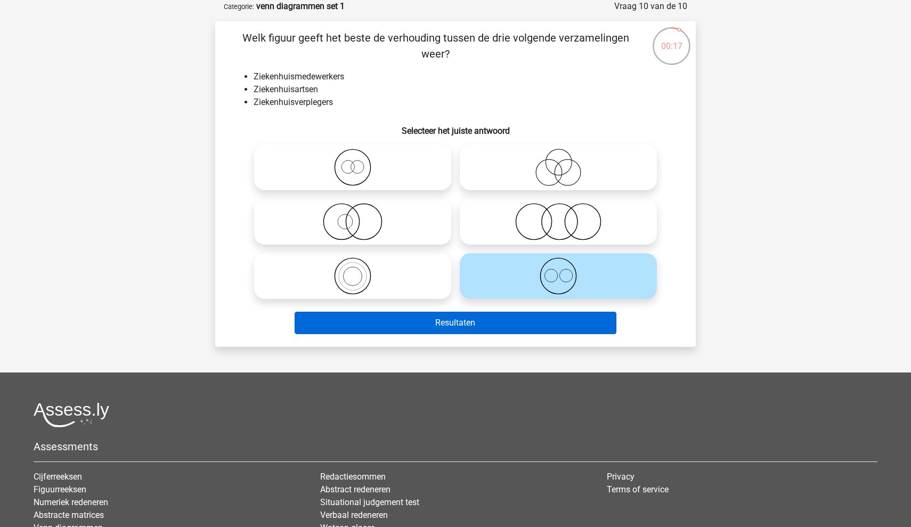
click at [481, 329] on button "Resultaten" at bounding box center [456, 323] width 322 height 22
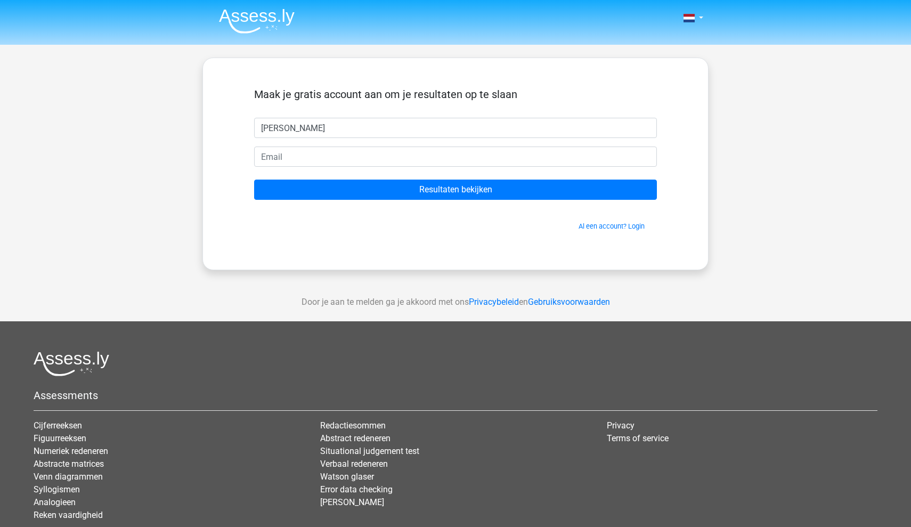
type input "[PERSON_NAME]"
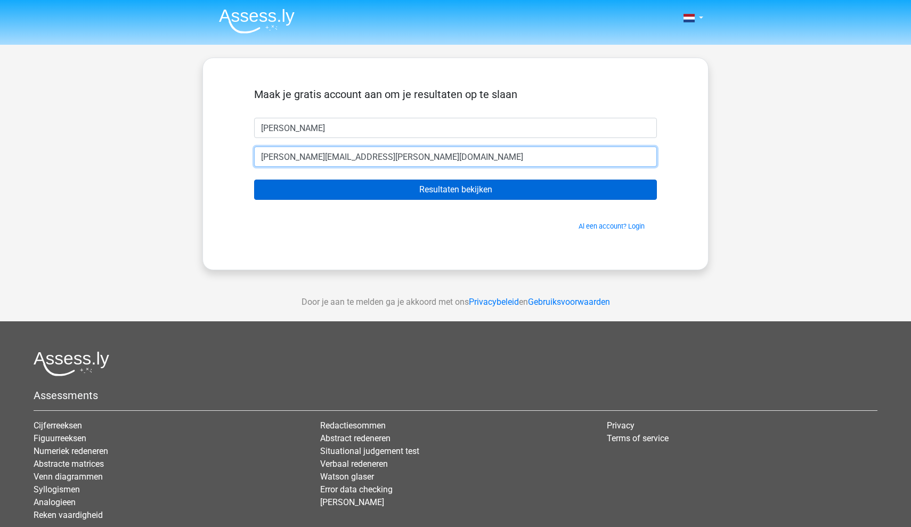
type input "[PERSON_NAME][EMAIL_ADDRESS][PERSON_NAME][DOMAIN_NAME]"
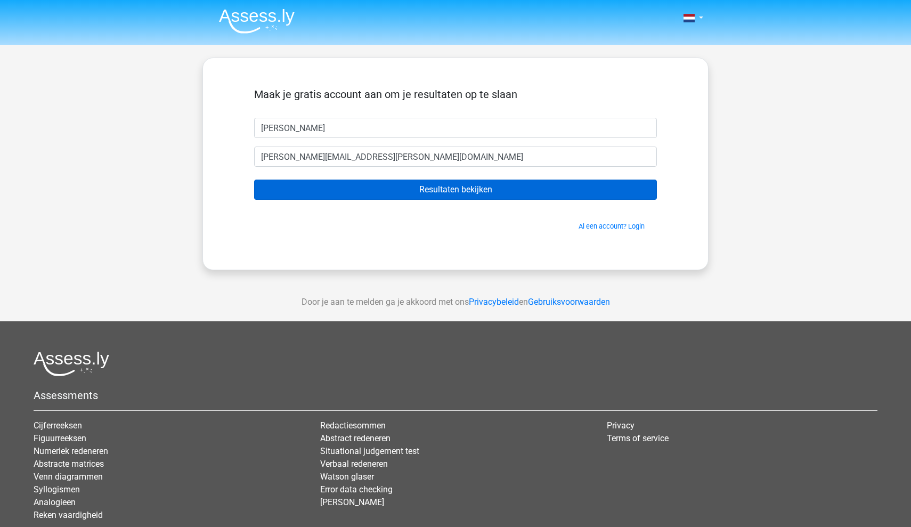
click at [479, 194] on input "Resultaten bekijken" at bounding box center [455, 190] width 403 height 20
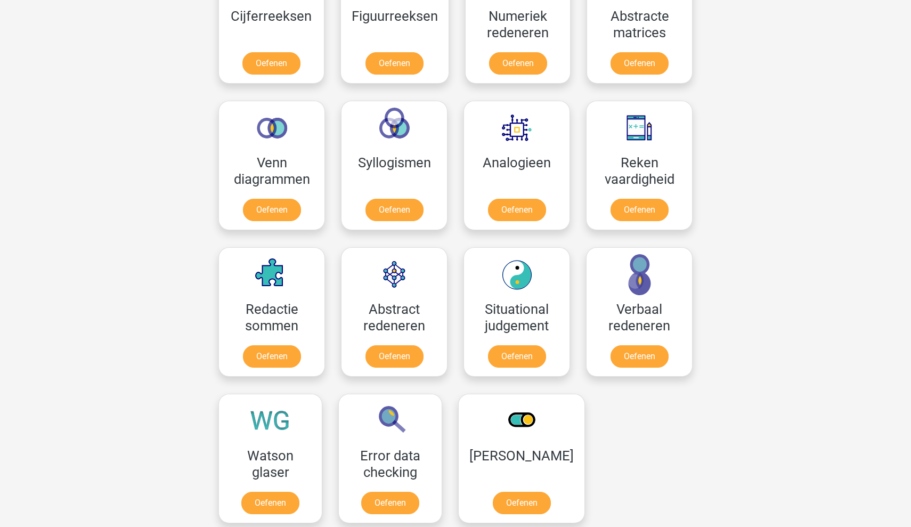
scroll to position [546, 0]
